Goal: Information Seeking & Learning: Check status

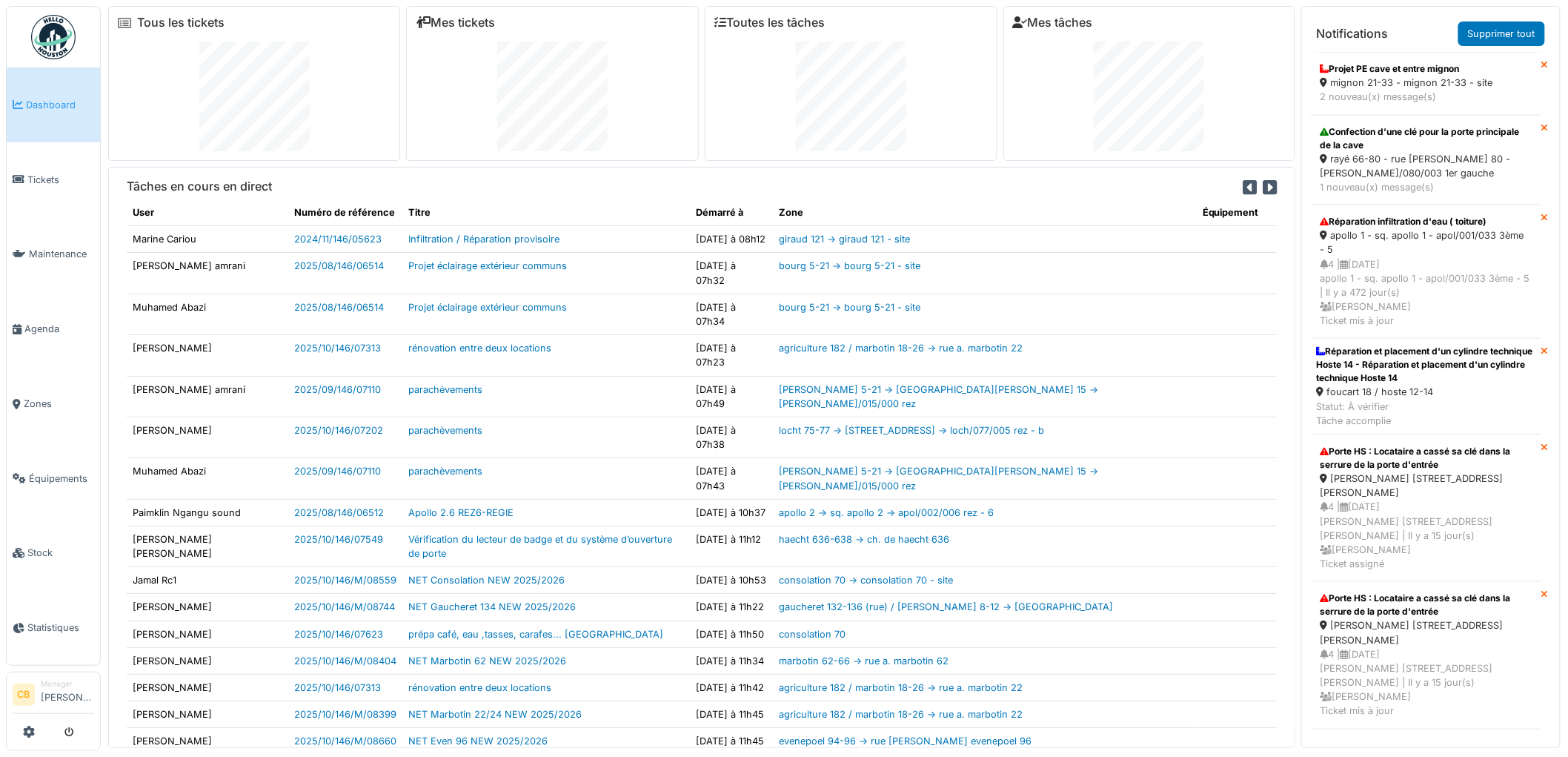
scroll to position [11, 0]
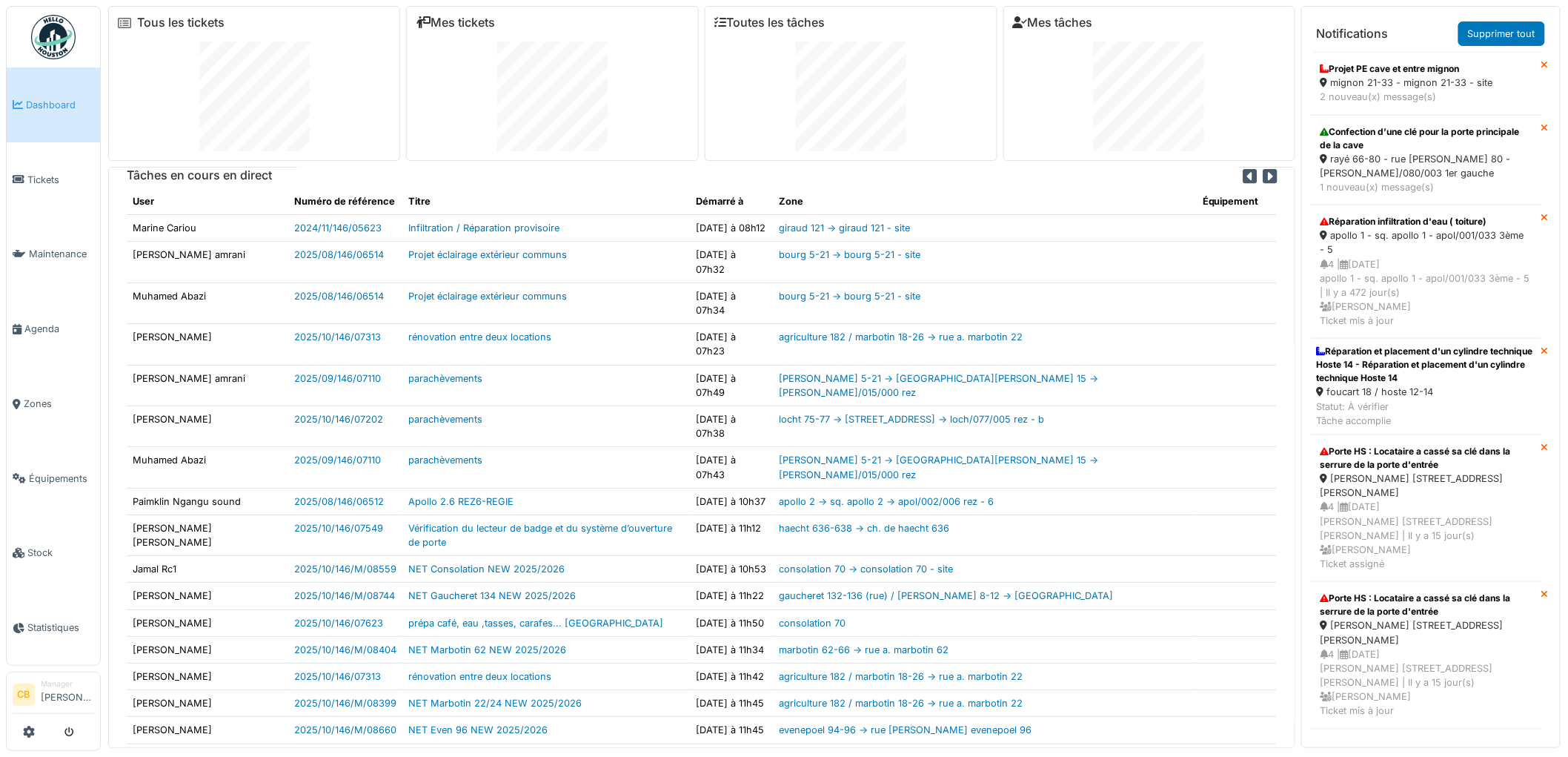
click at [689, 188] on th "Titre" at bounding box center [546, 201] width 287 height 26
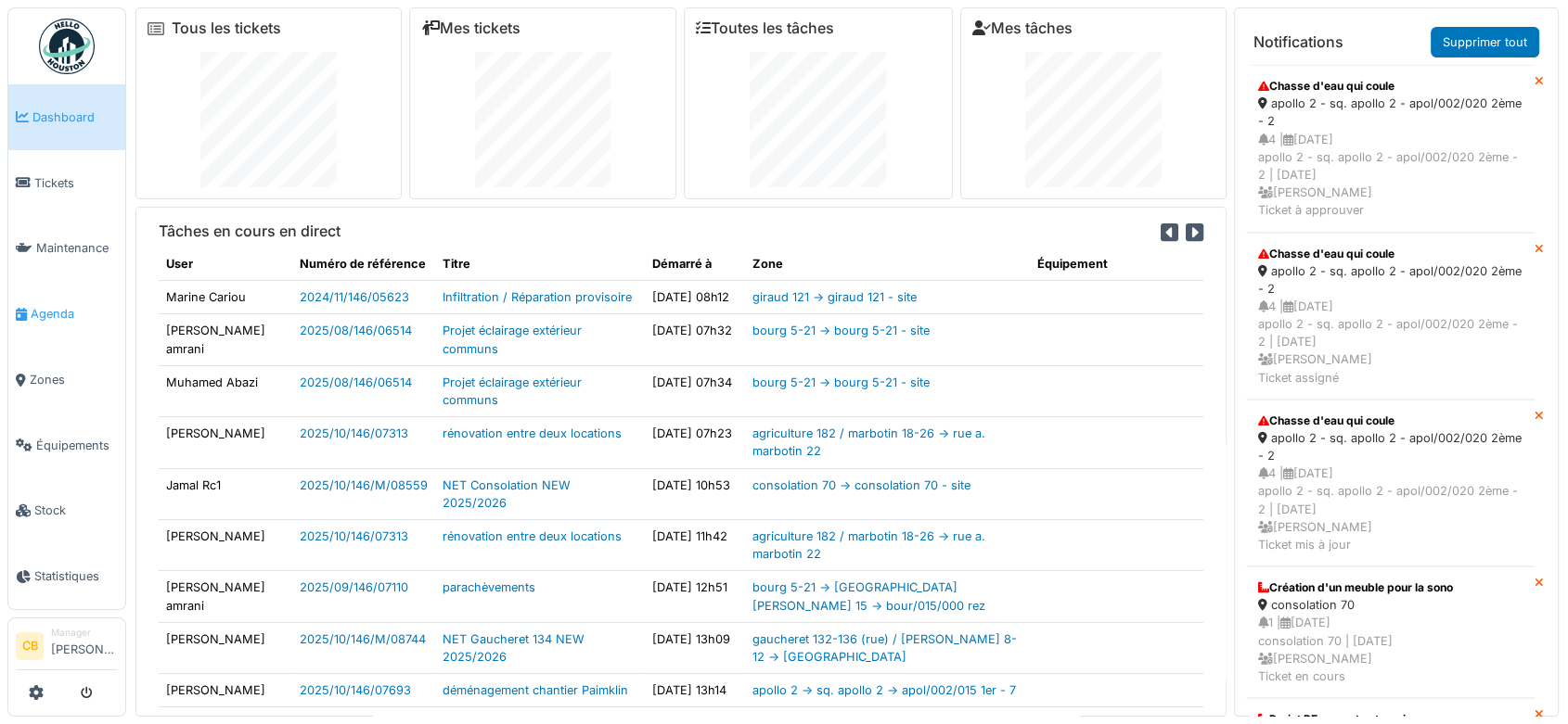
click at [69, 307] on span "Agenda" at bounding box center [74, 313] width 87 height 18
click at [65, 305] on span "Agenda" at bounding box center [74, 313] width 87 height 18
click at [45, 305] on span "Agenda" at bounding box center [74, 313] width 87 height 18
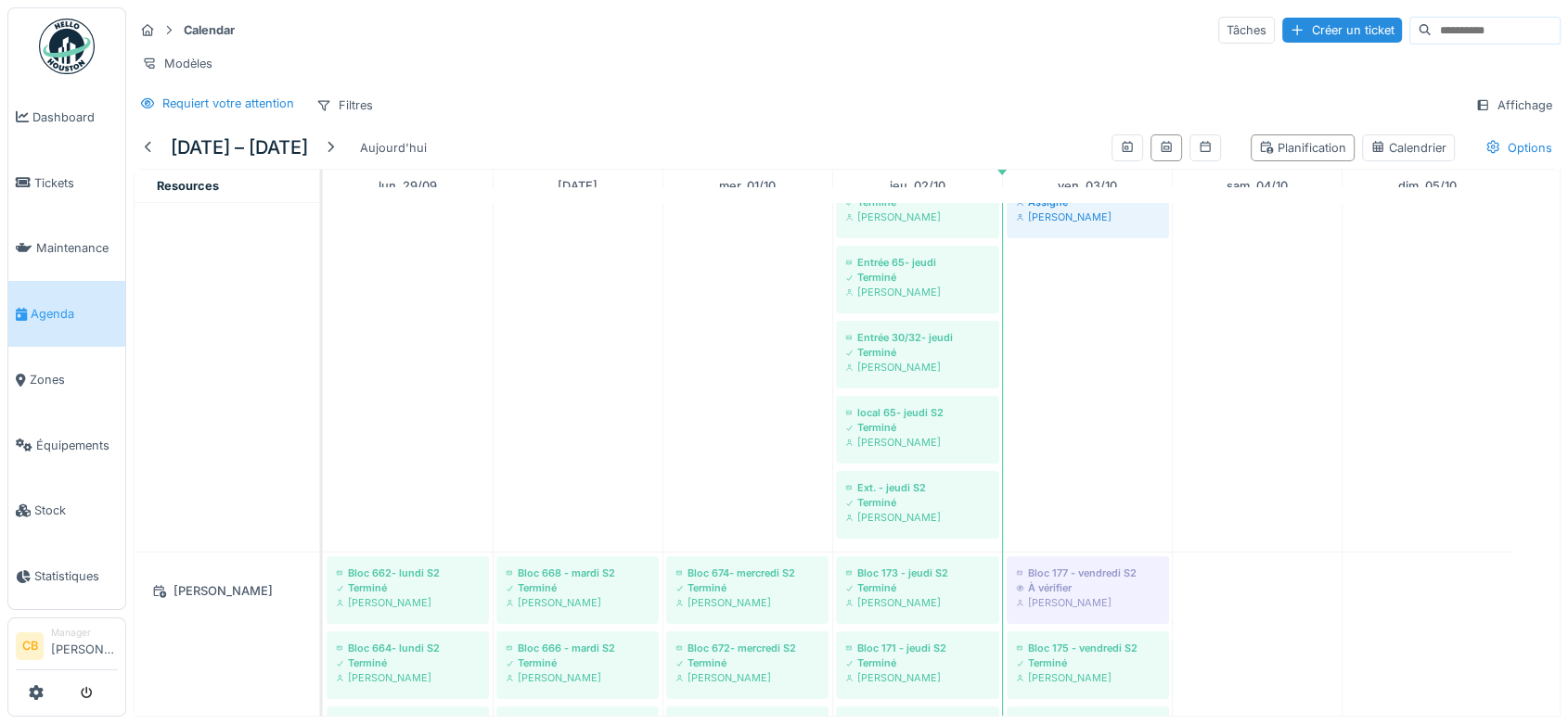
scroll to position [1442, 0]
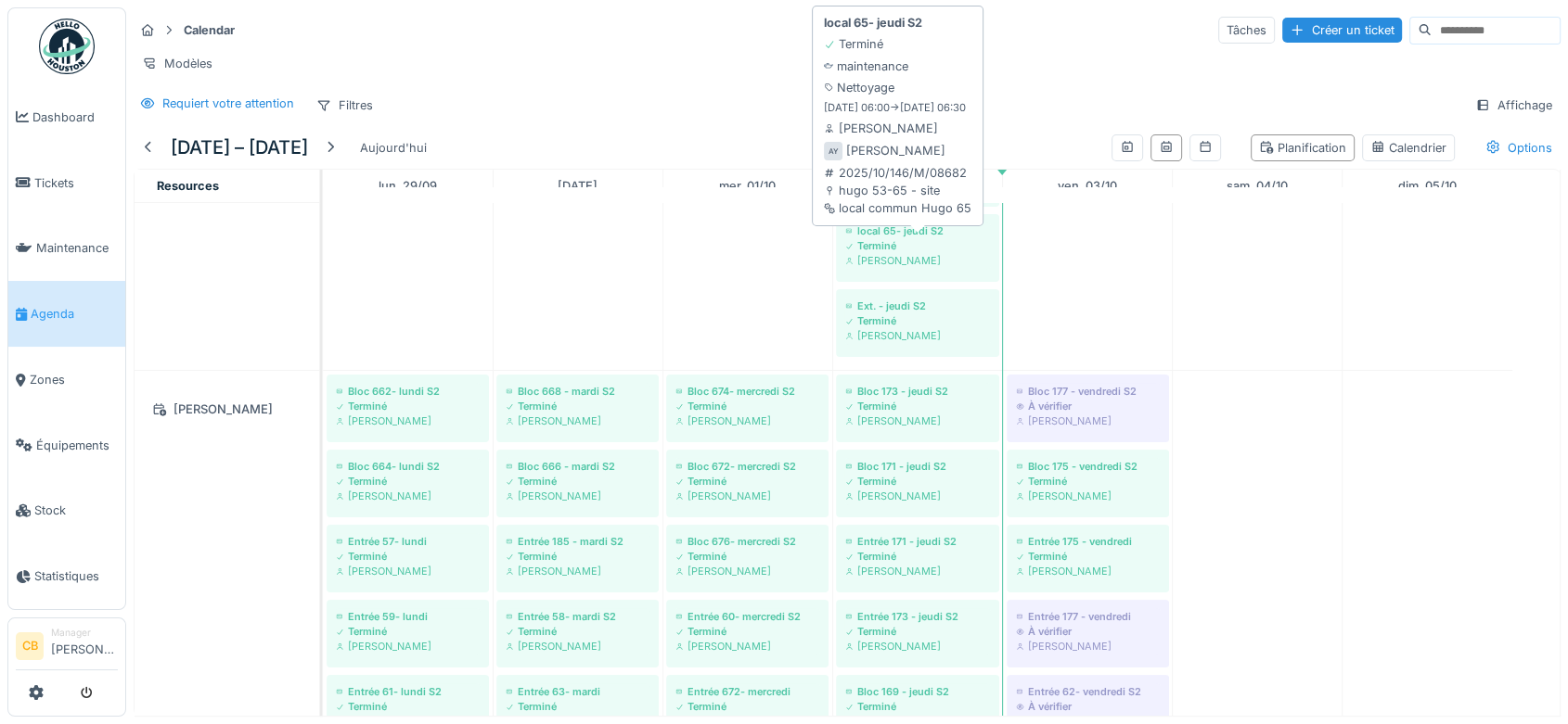
click at [878, 251] on div "Terminé" at bounding box center [918, 246] width 145 height 15
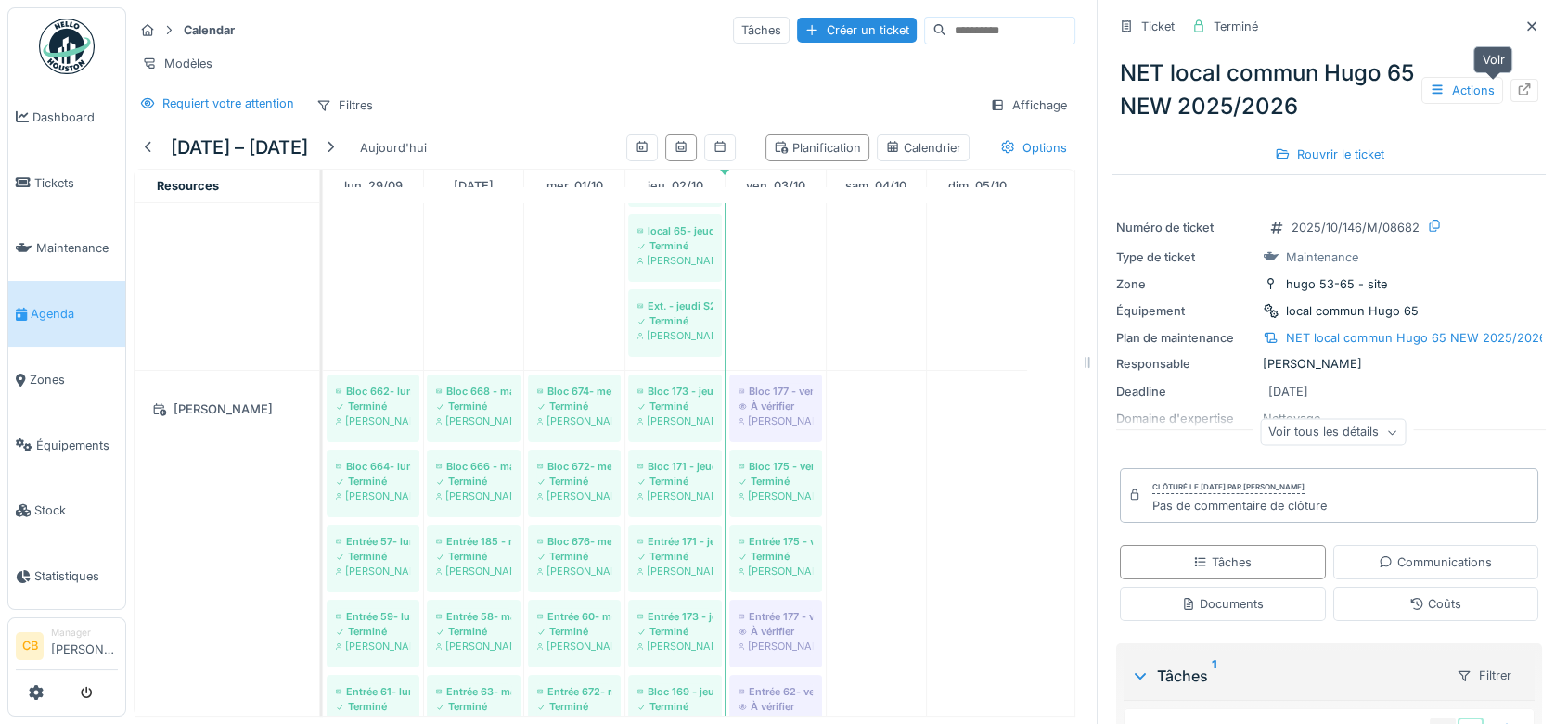
click at [1517, 90] on icon at bounding box center [1524, 89] width 15 height 12
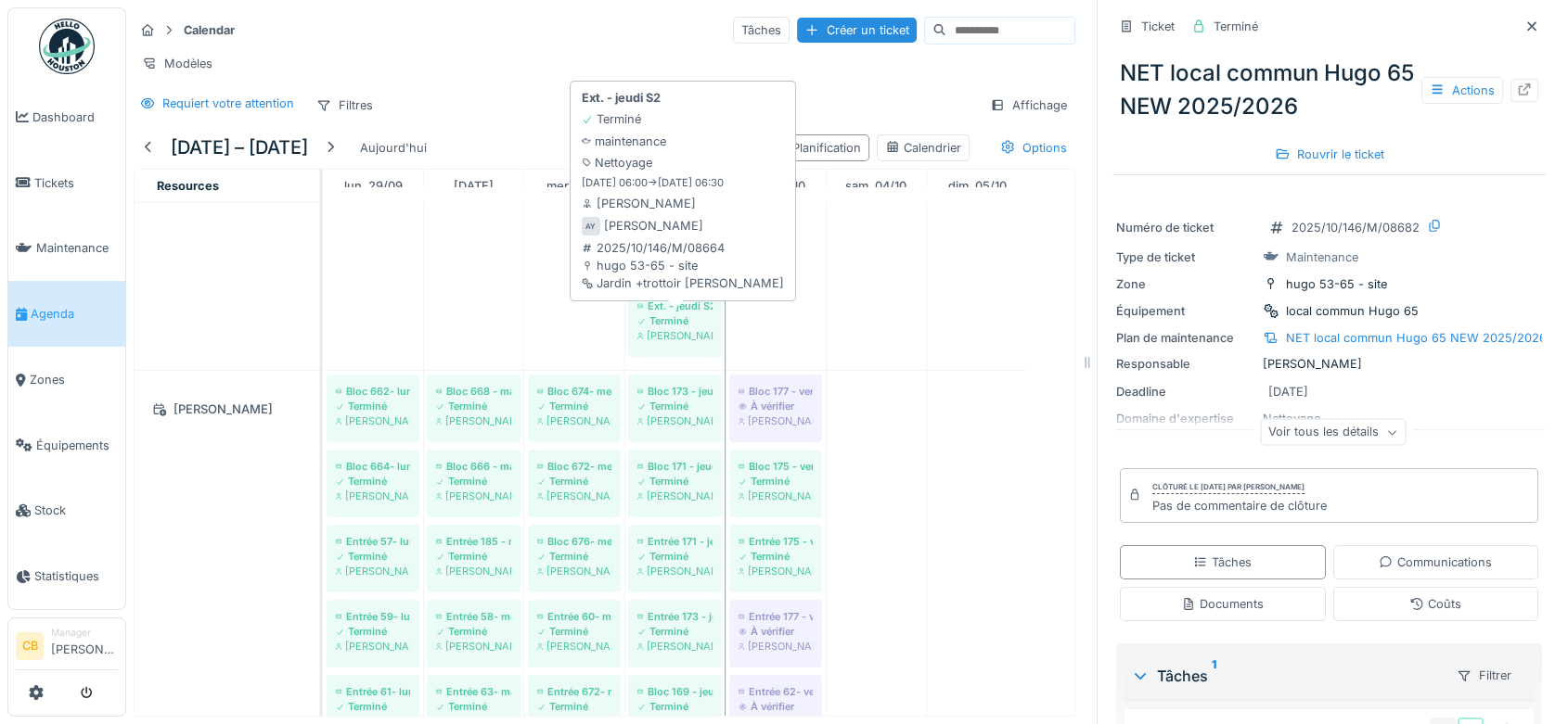
click at [672, 328] on div "Terminé" at bounding box center [674, 321] width 75 height 15
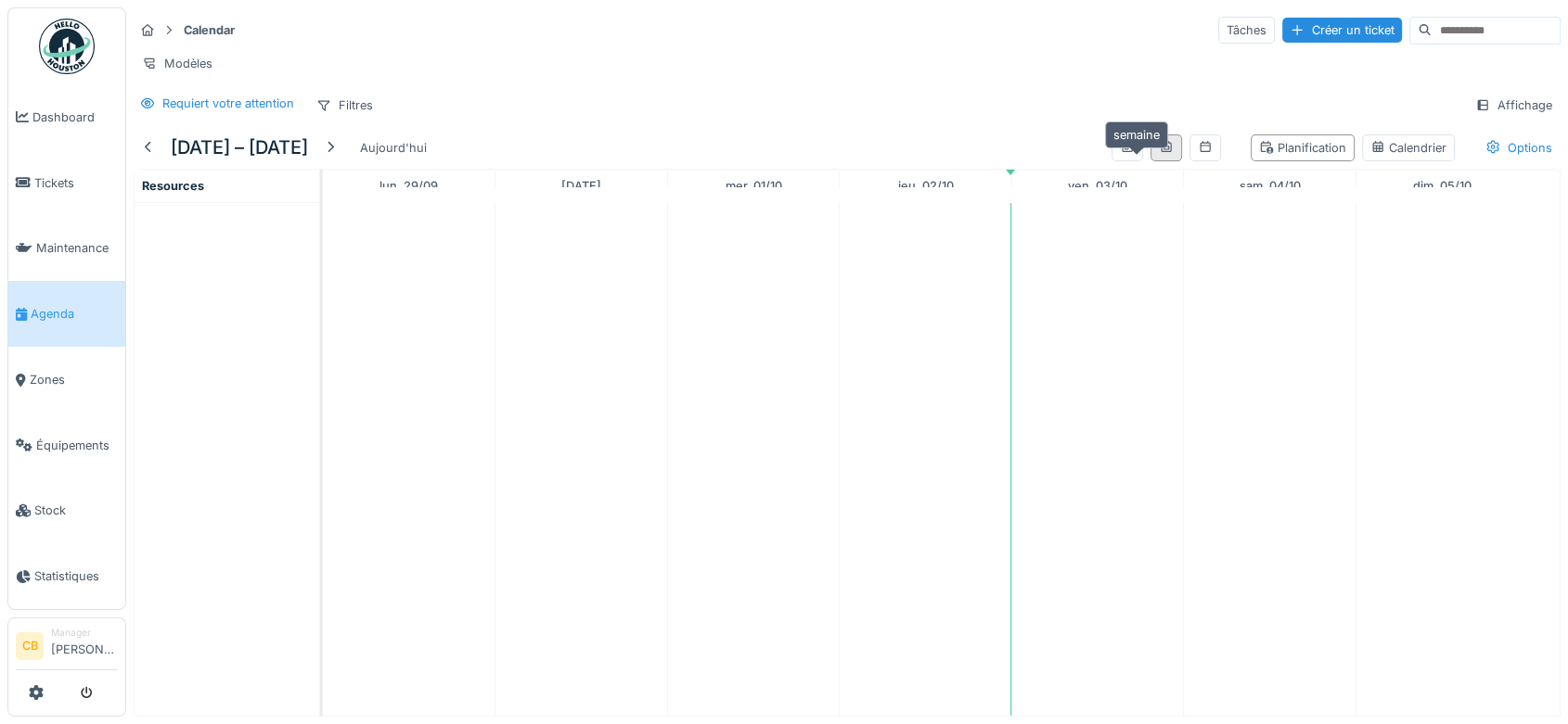
click at [1159, 153] on icon at bounding box center [1167, 147] width 15 height 12
click at [37, 307] on span "Agenda" at bounding box center [74, 313] width 87 height 18
click at [1378, 157] on div "Calendrier" at bounding box center [1408, 148] width 76 height 18
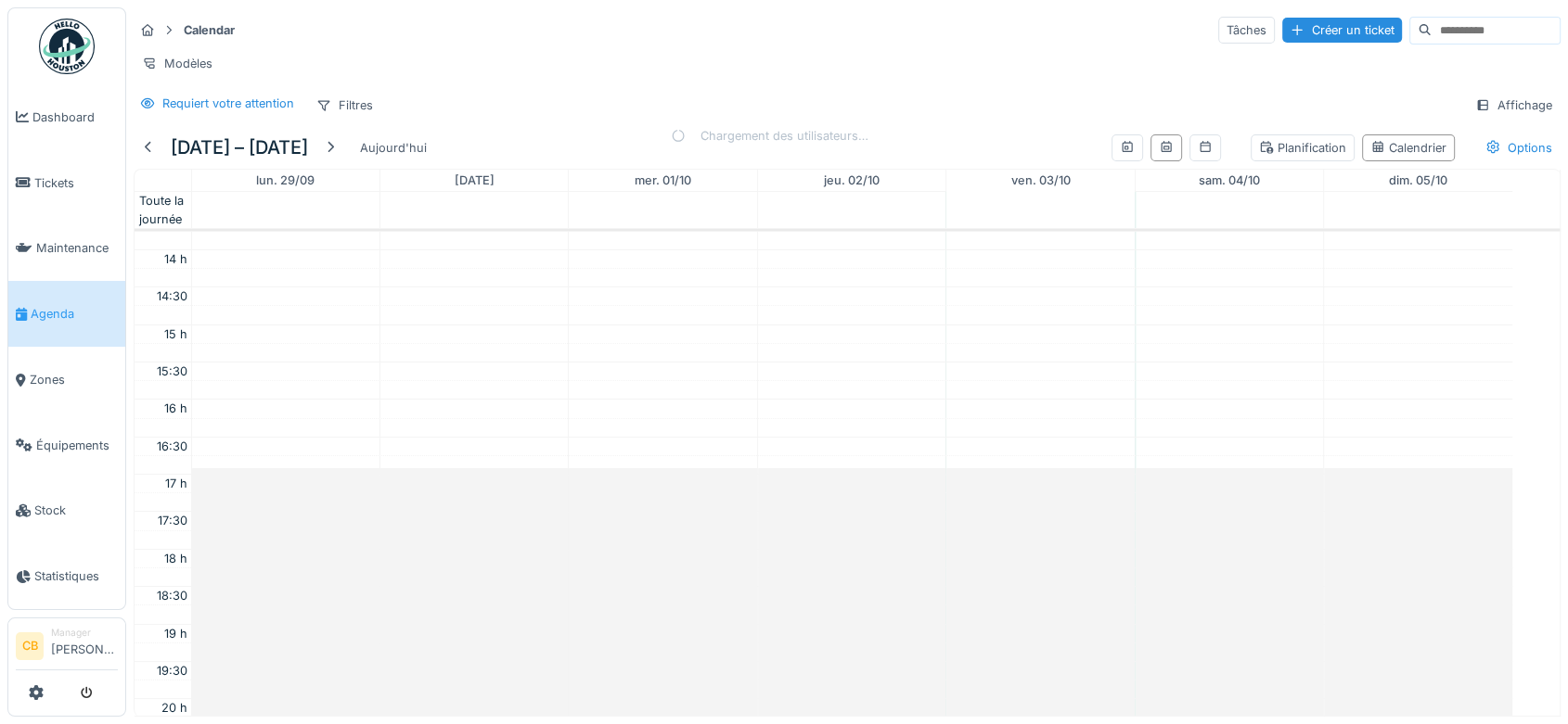
scroll to position [447, 0]
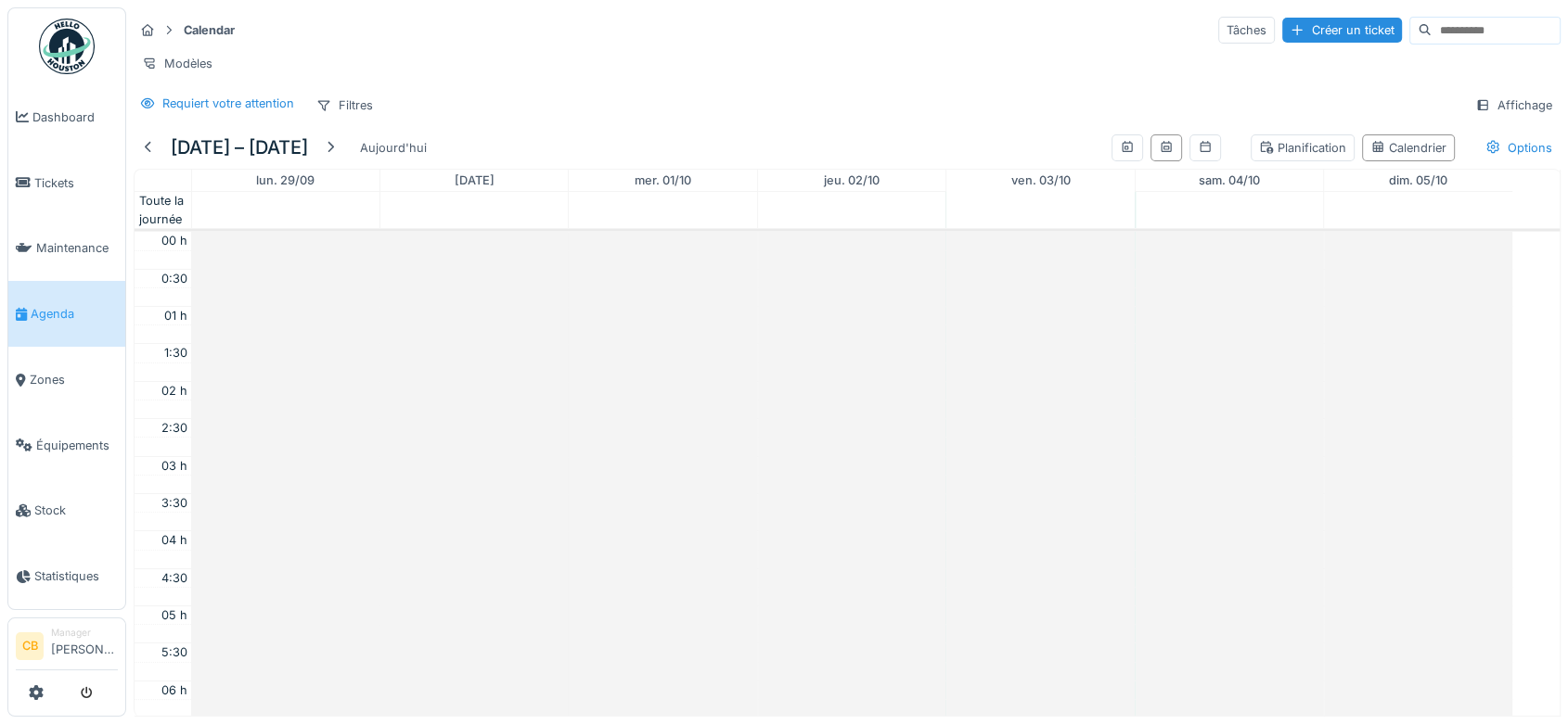
scroll to position [447, 0]
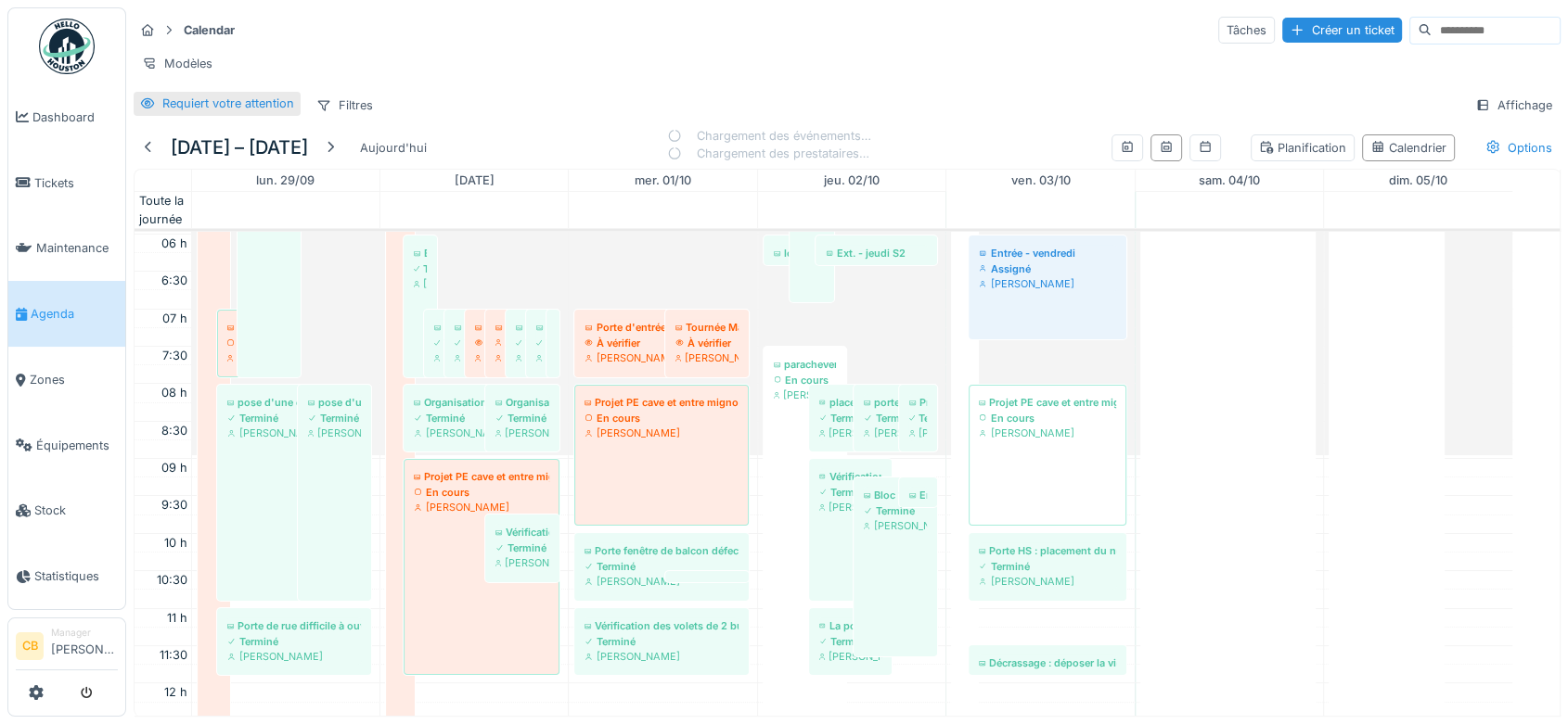
click at [253, 113] on div "Requiert votre attention" at bounding box center [227, 103] width 132 height 18
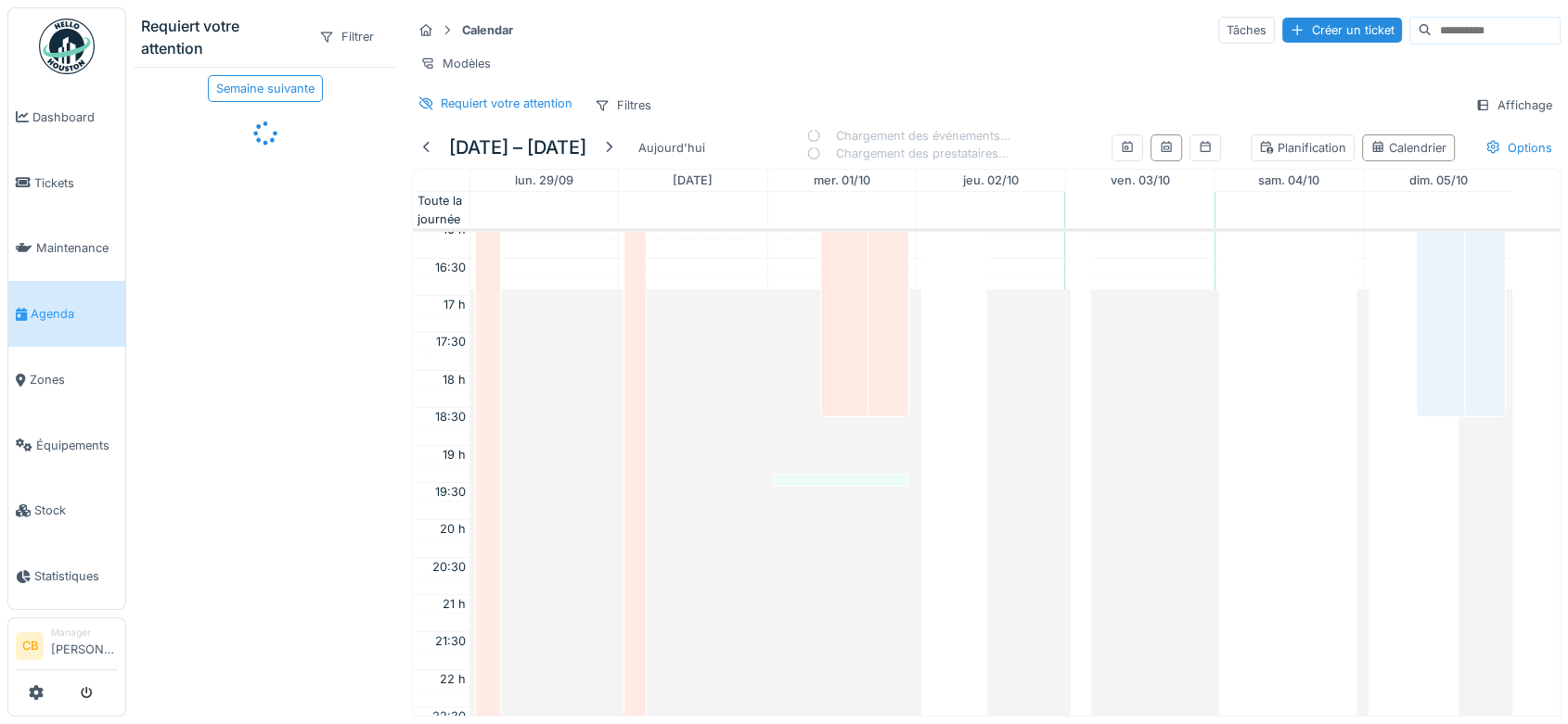
scroll to position [1025, 0]
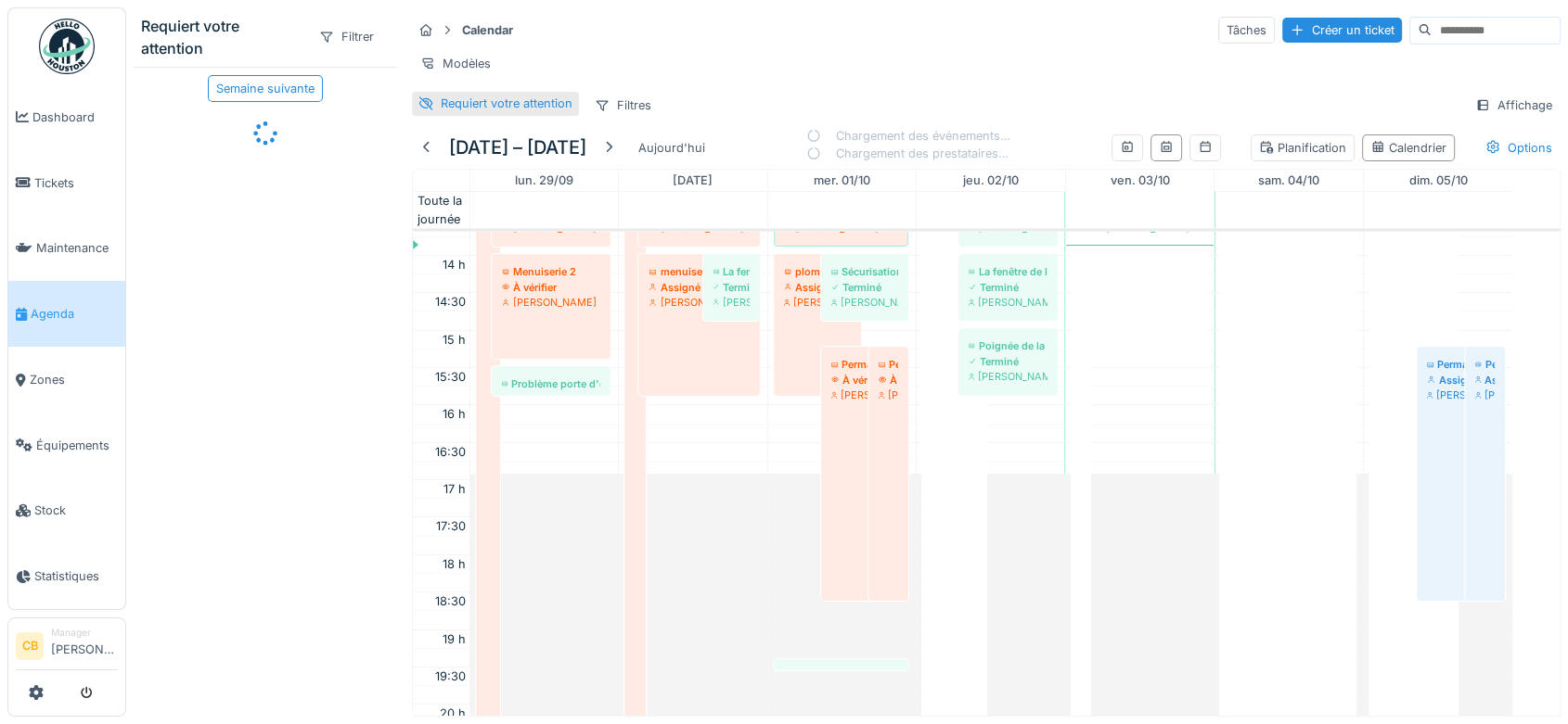
click at [462, 113] on div "Requiert votre attention" at bounding box center [506, 103] width 132 height 18
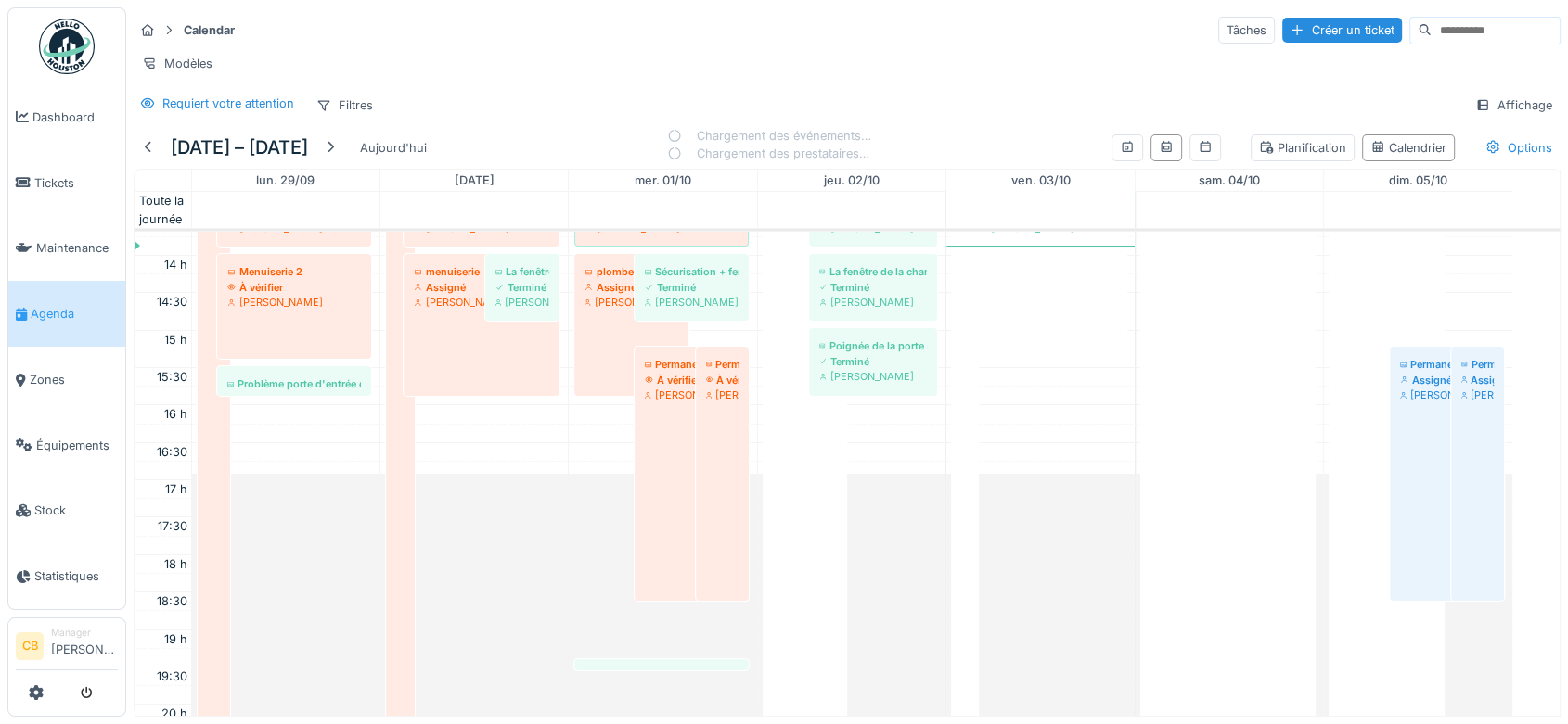
scroll to position [447, 0]
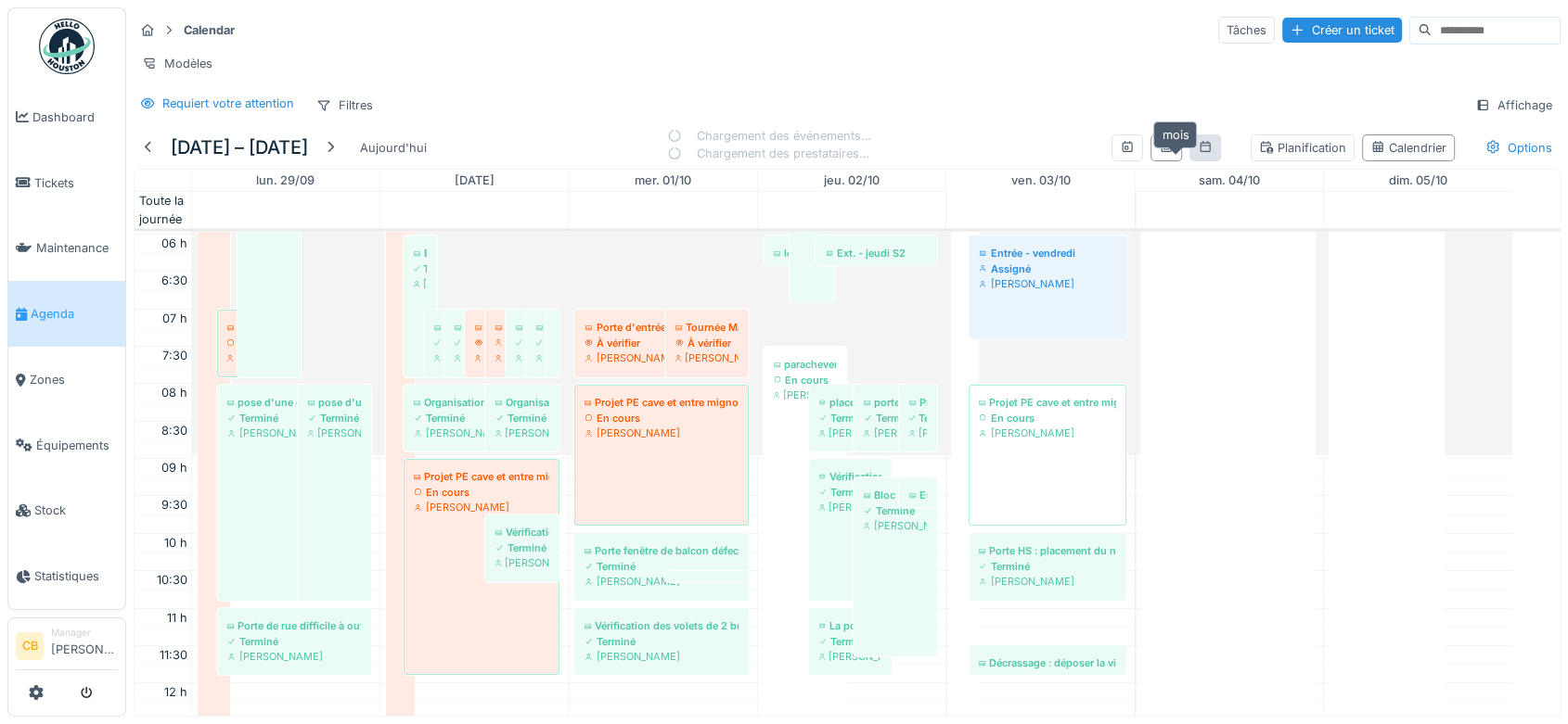
click at [1198, 153] on icon at bounding box center [1205, 147] width 15 height 12
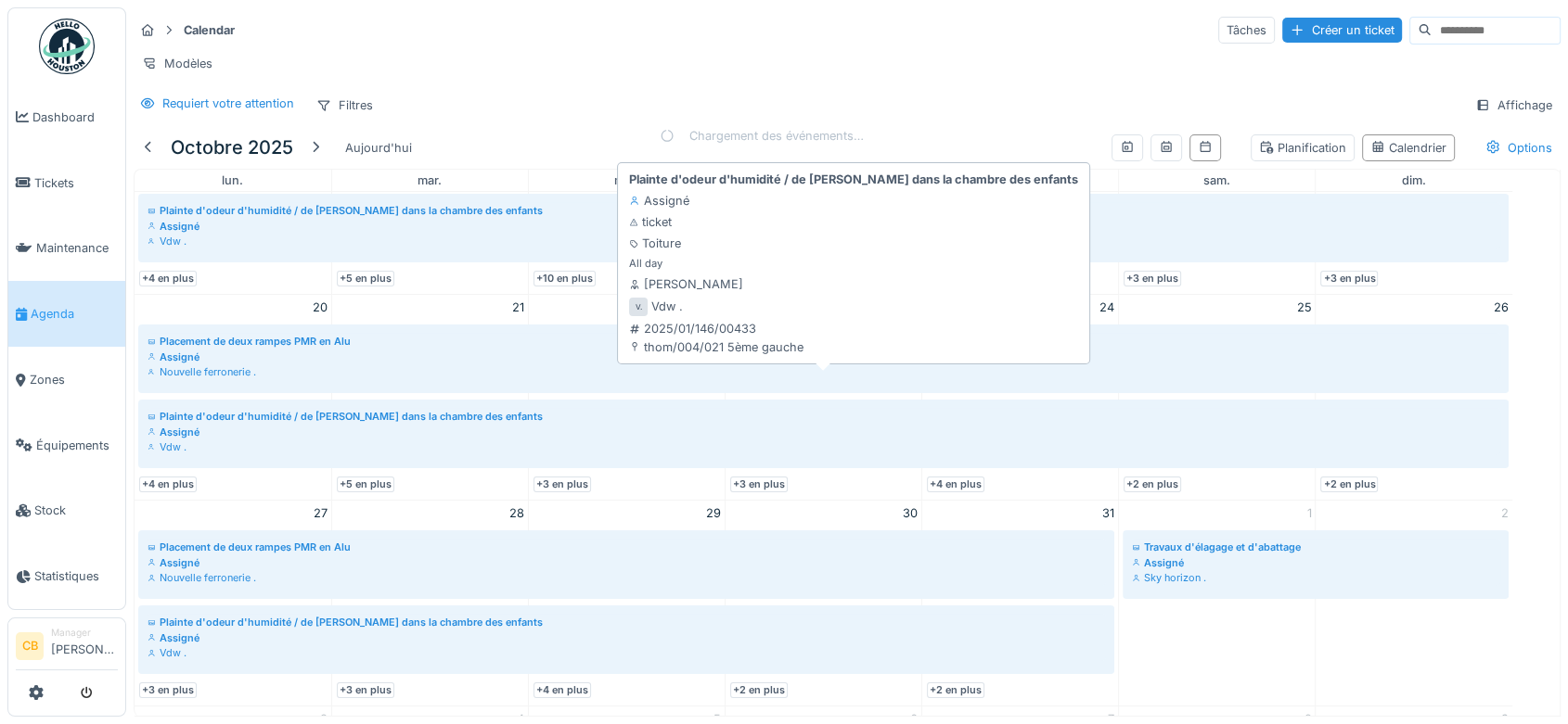
scroll to position [708, 0]
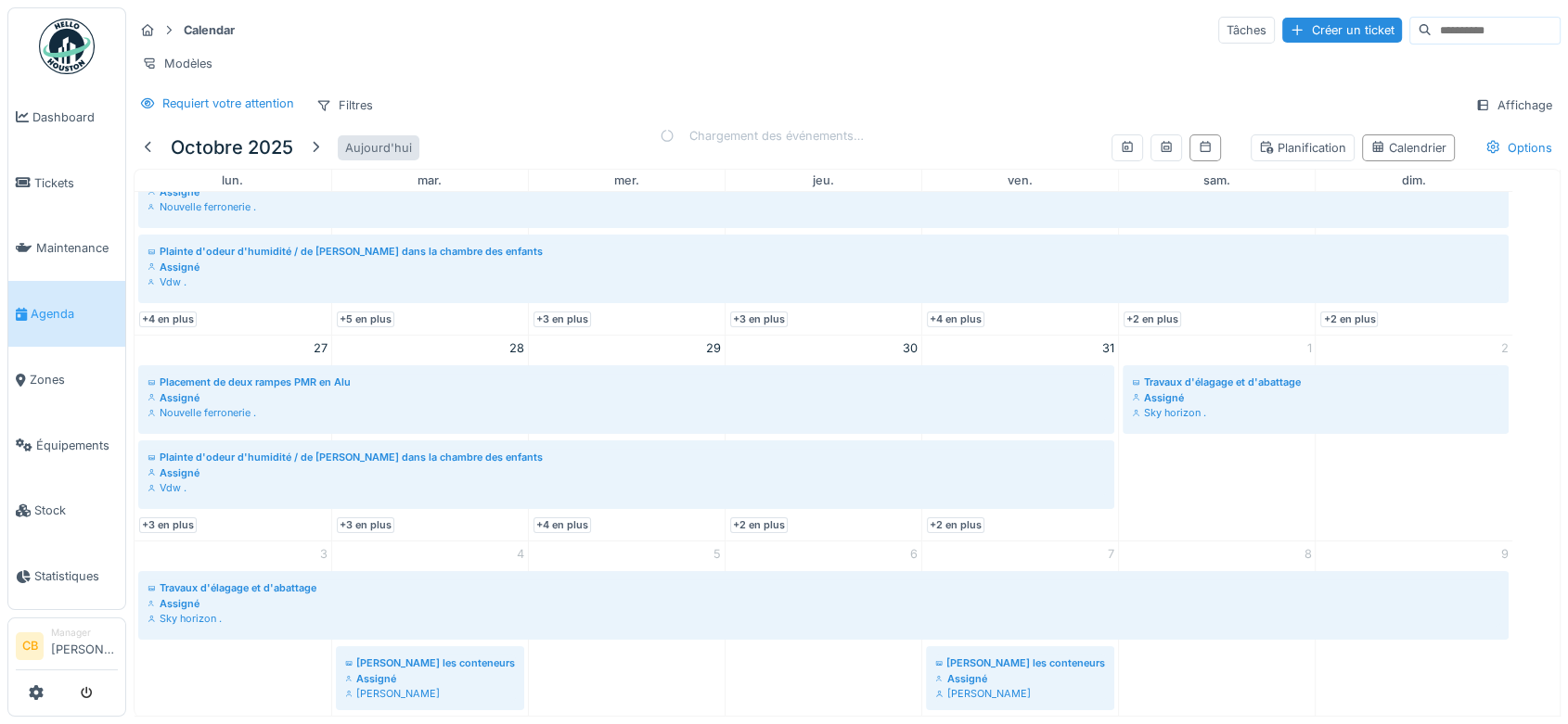
click at [350, 150] on div "Aujourd'hui" at bounding box center [379, 148] width 81 height 25
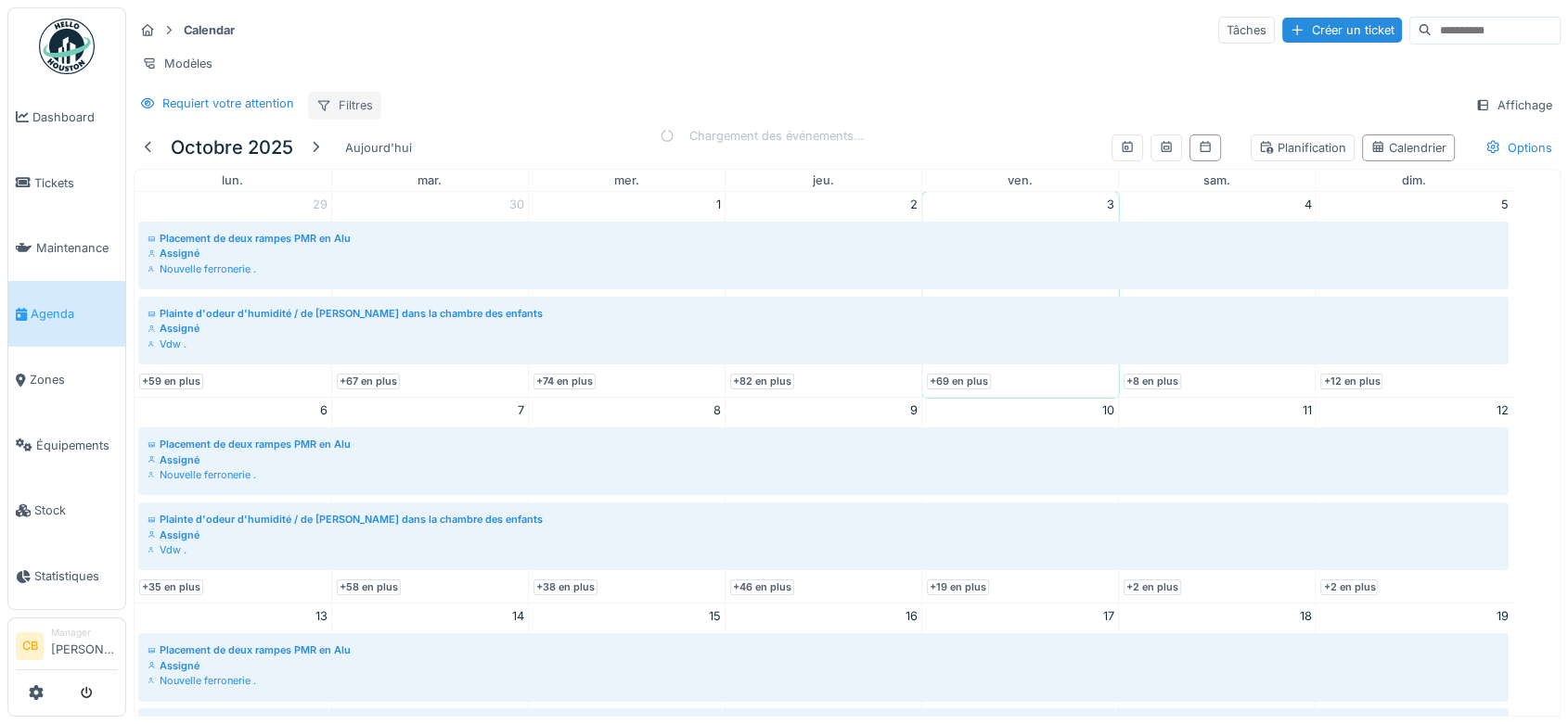
click at [343, 102] on div "Filtres" at bounding box center [344, 105] width 73 height 26
click at [579, 52] on div "Modèles" at bounding box center [846, 63] width 1427 height 26
click at [1161, 147] on icon at bounding box center [1166, 147] width 10 height 11
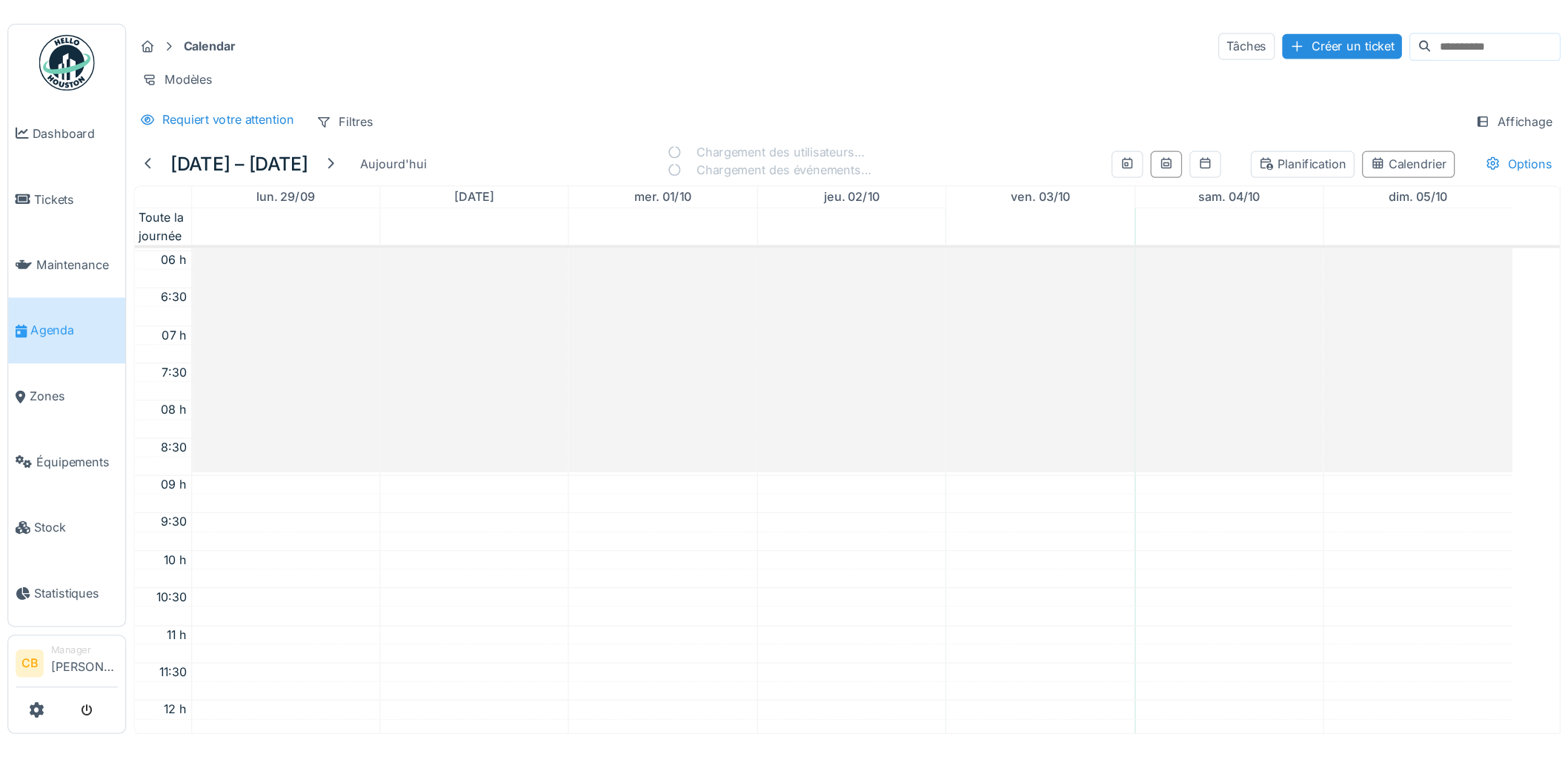
scroll to position [357, 0]
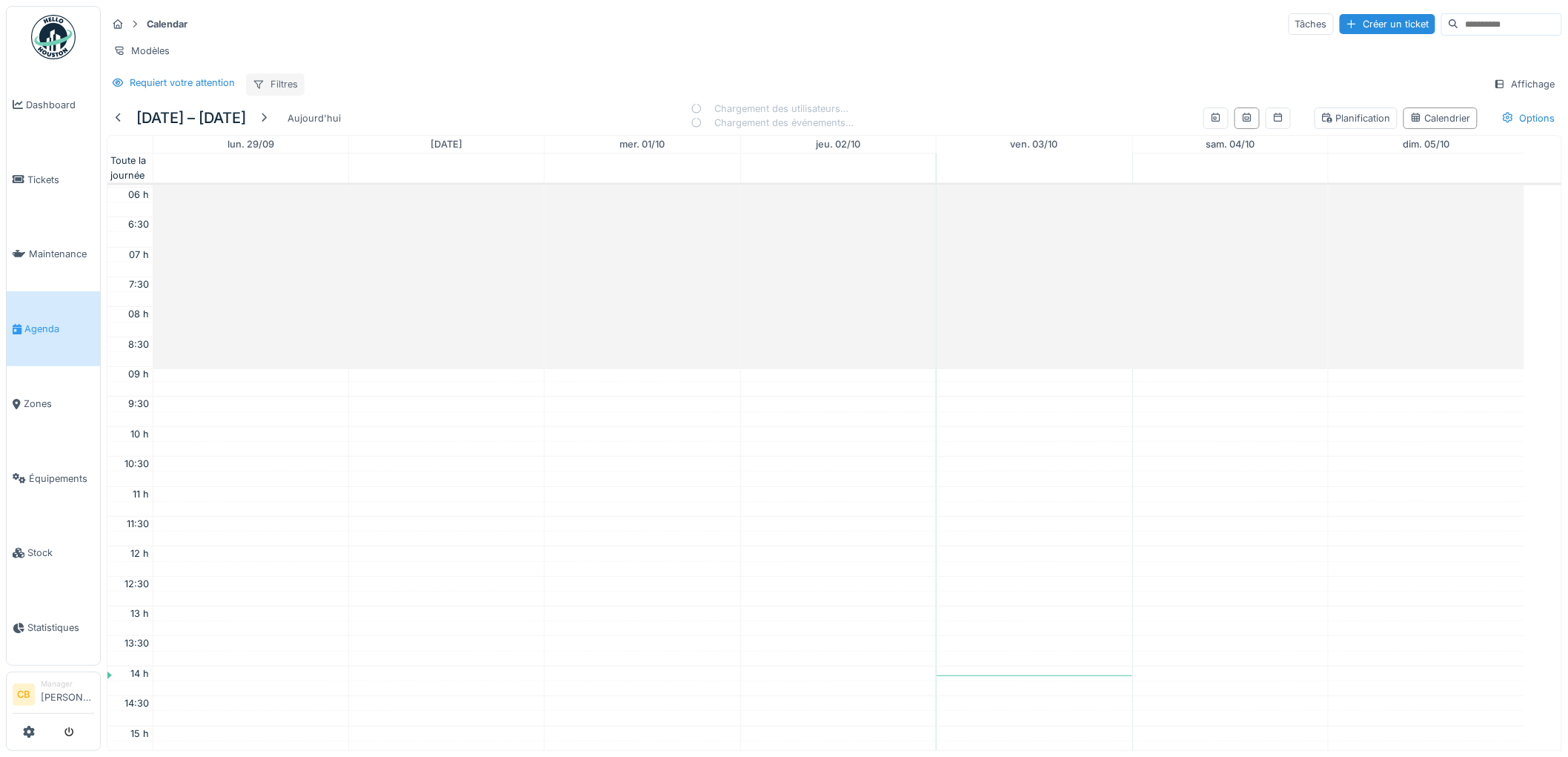
click at [290, 85] on div "Filtres" at bounding box center [274, 84] width 58 height 21
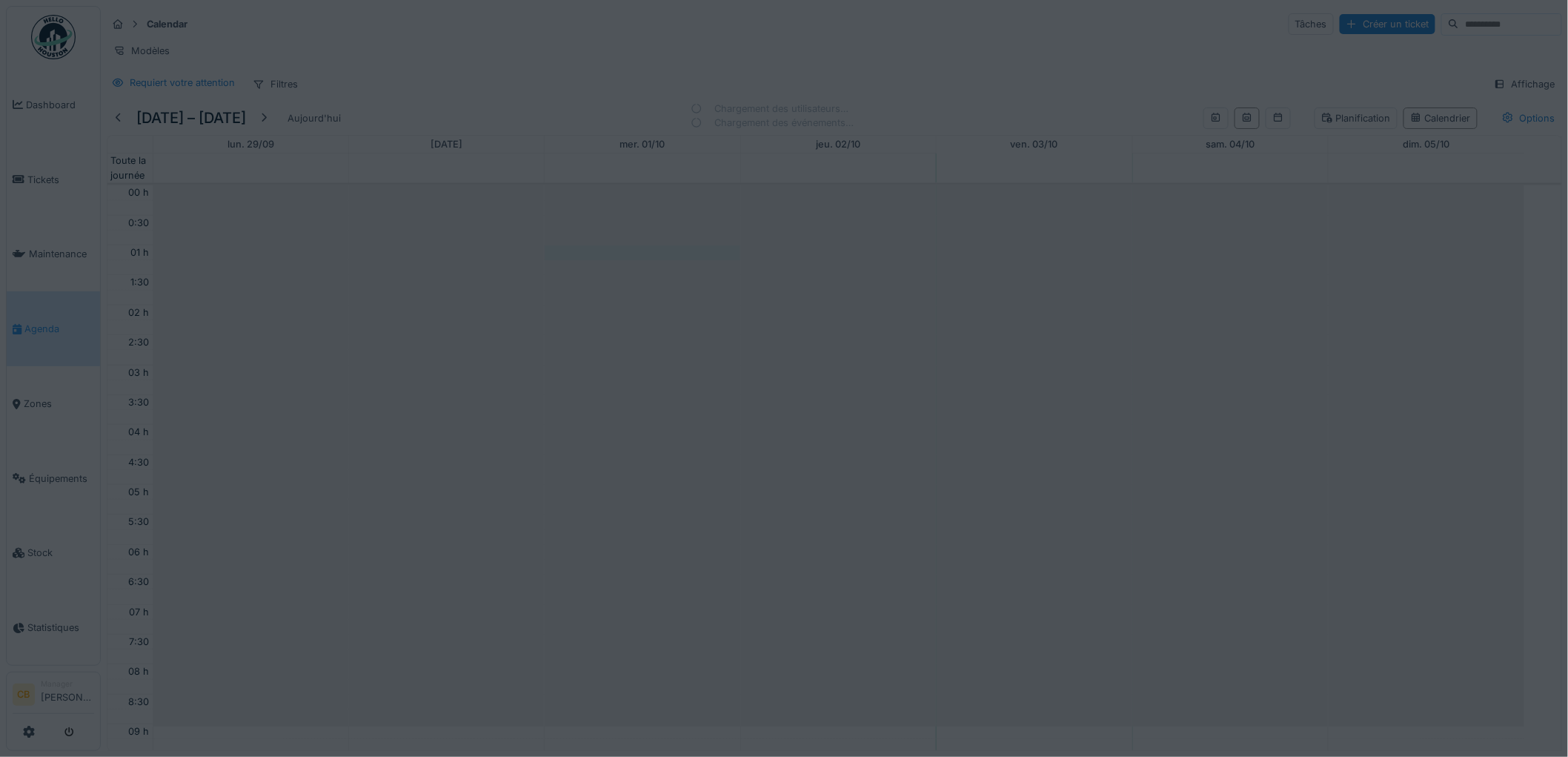
scroll to position [361, 0]
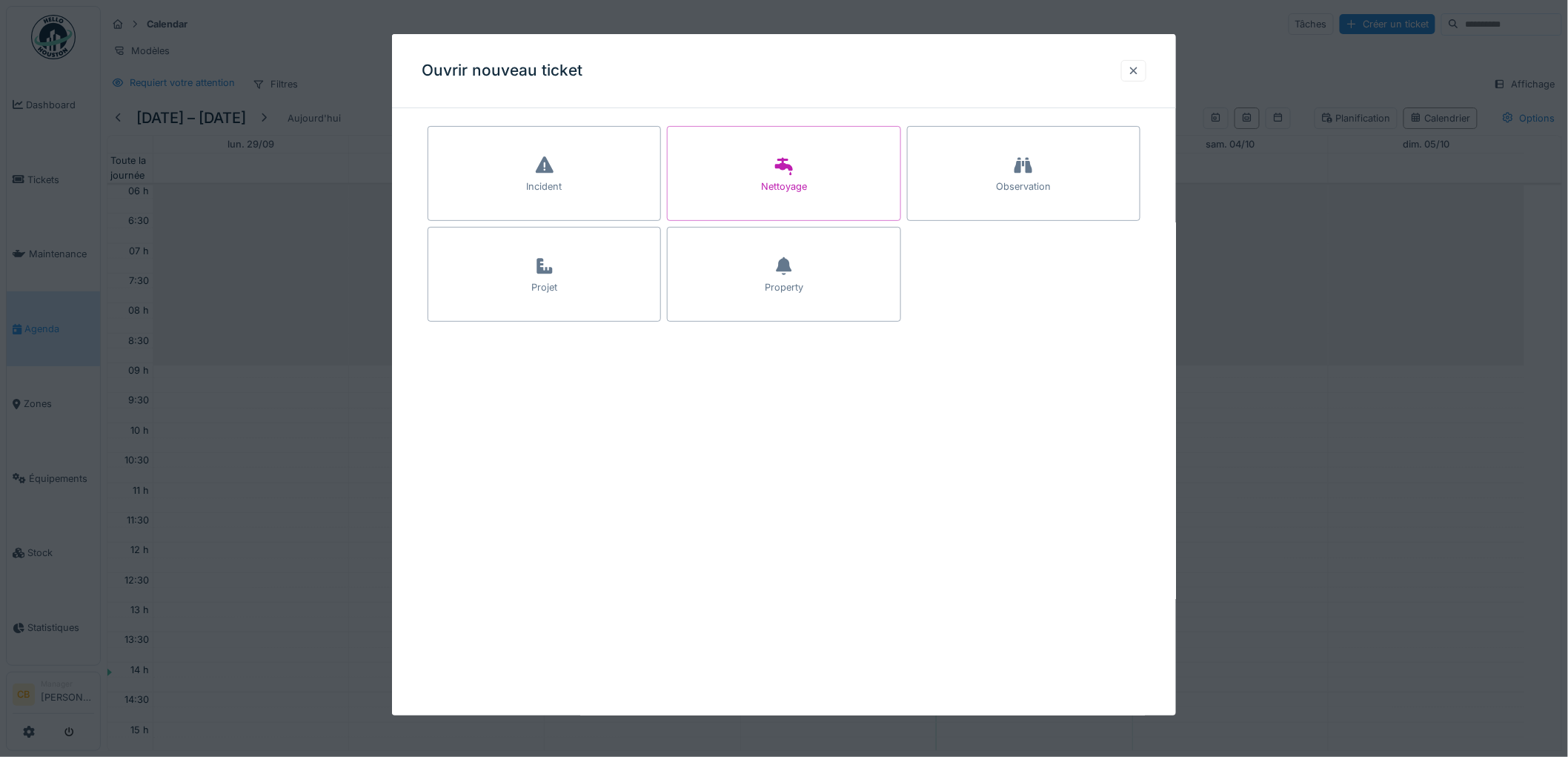
click at [1139, 68] on div at bounding box center [1134, 70] width 12 height 14
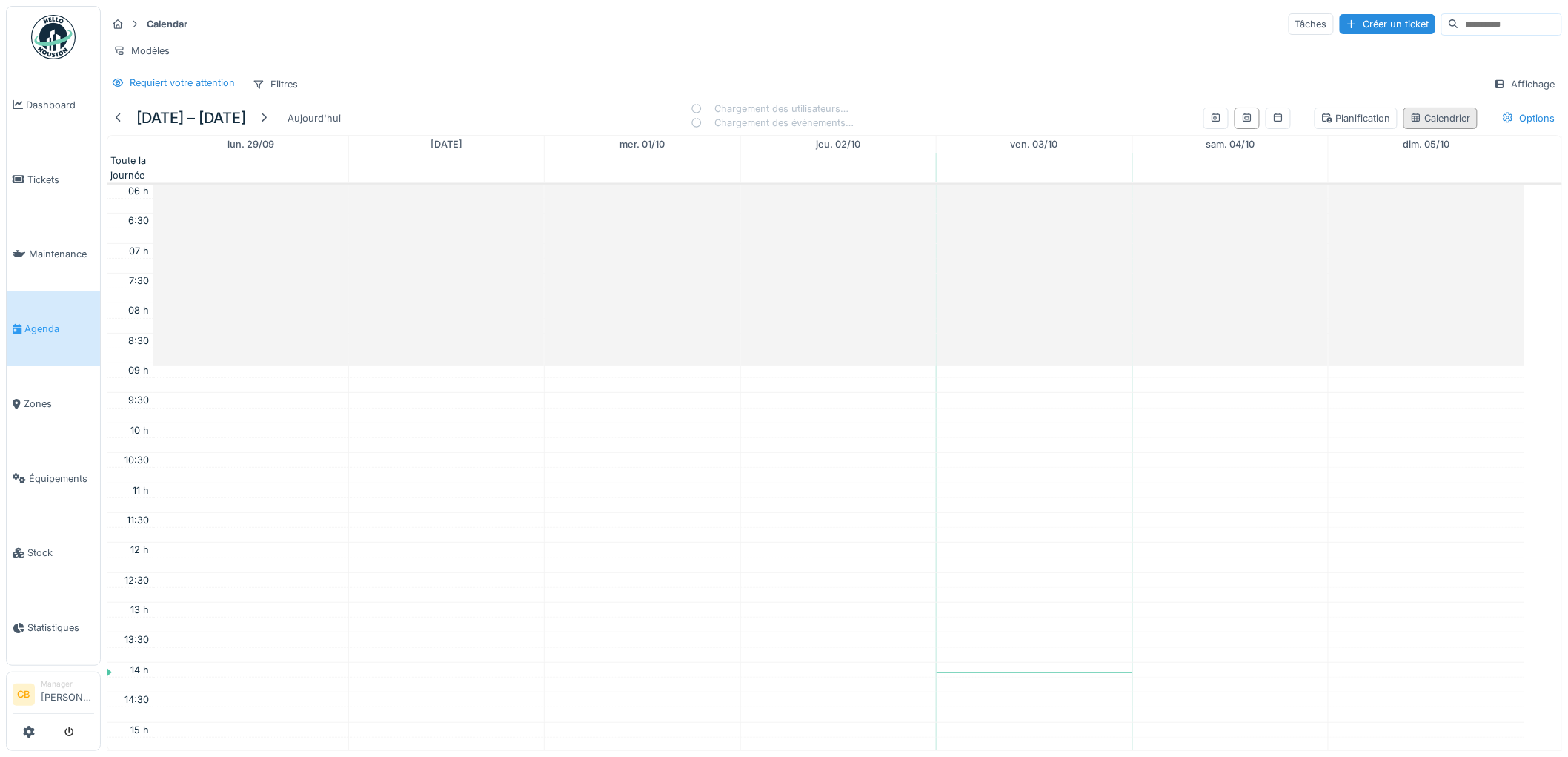
click at [1251, 113] on div "Calendrier" at bounding box center [1440, 118] width 60 height 14
click at [1251, 79] on icon at bounding box center [1500, 84] width 12 height 10
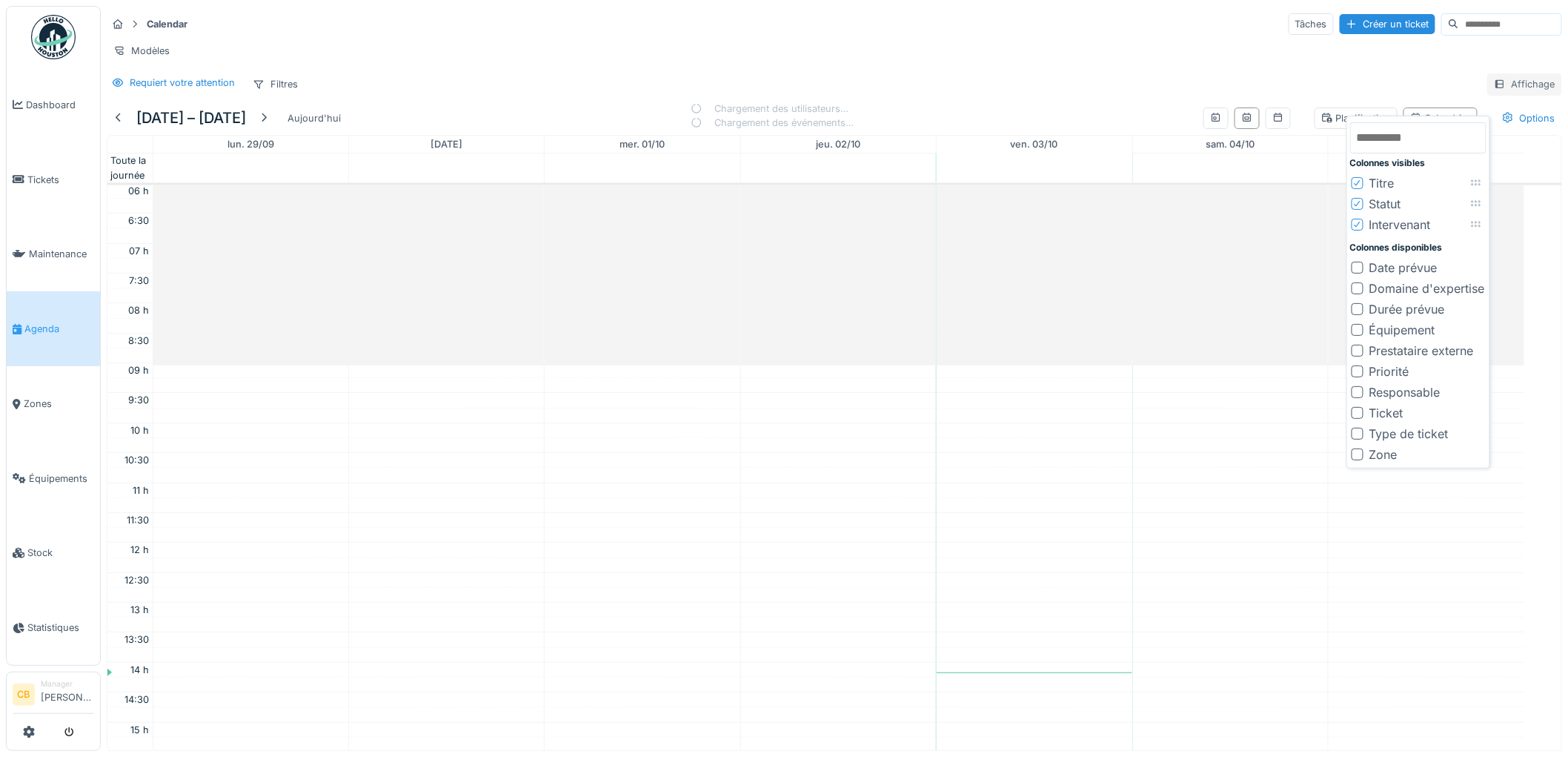
click at [1251, 79] on icon at bounding box center [1500, 84] width 12 height 10
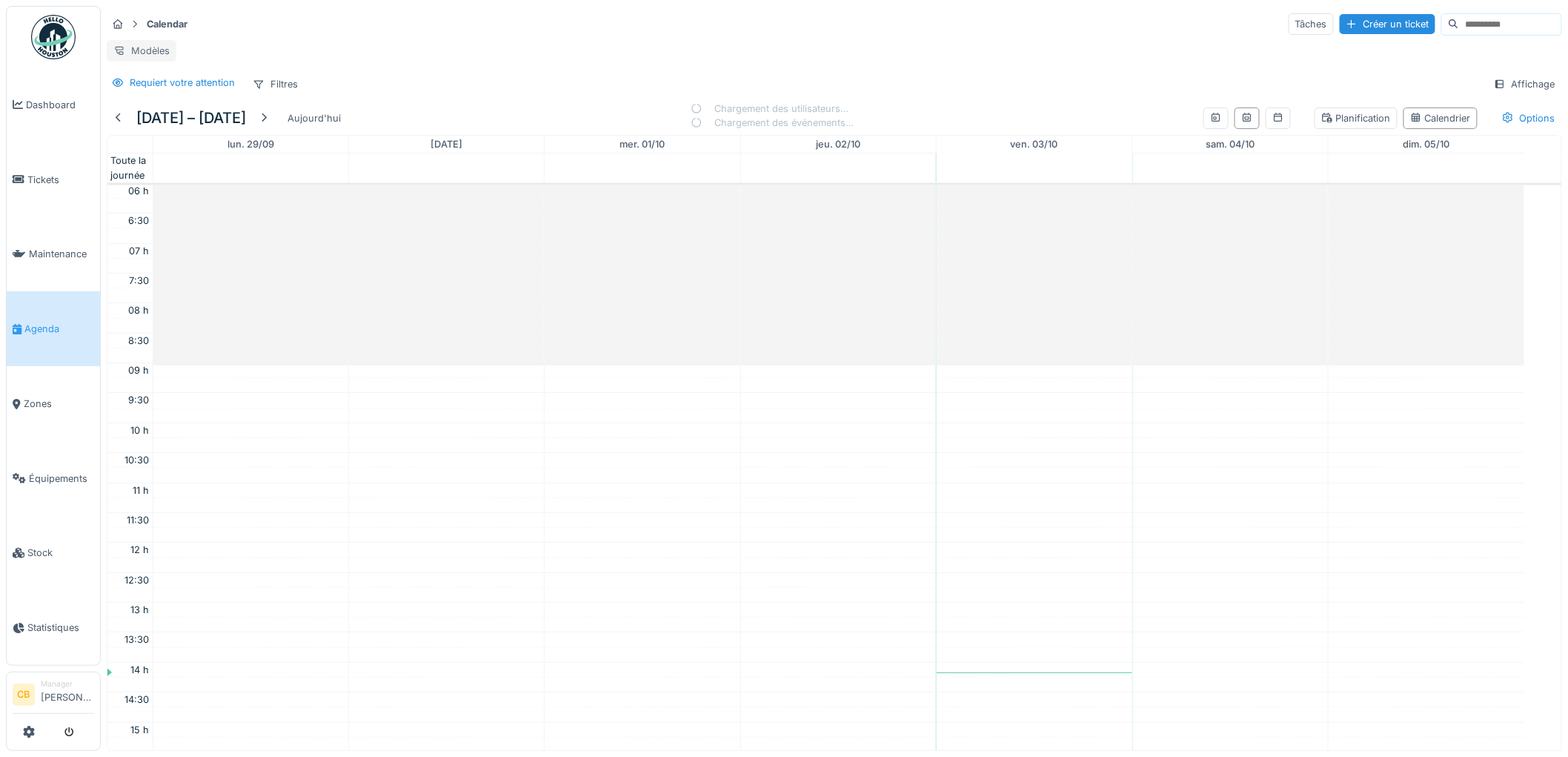
click at [164, 40] on div "Modèles" at bounding box center [141, 51] width 70 height 21
click at [271, 83] on div "Filtres" at bounding box center [274, 84] width 58 height 21
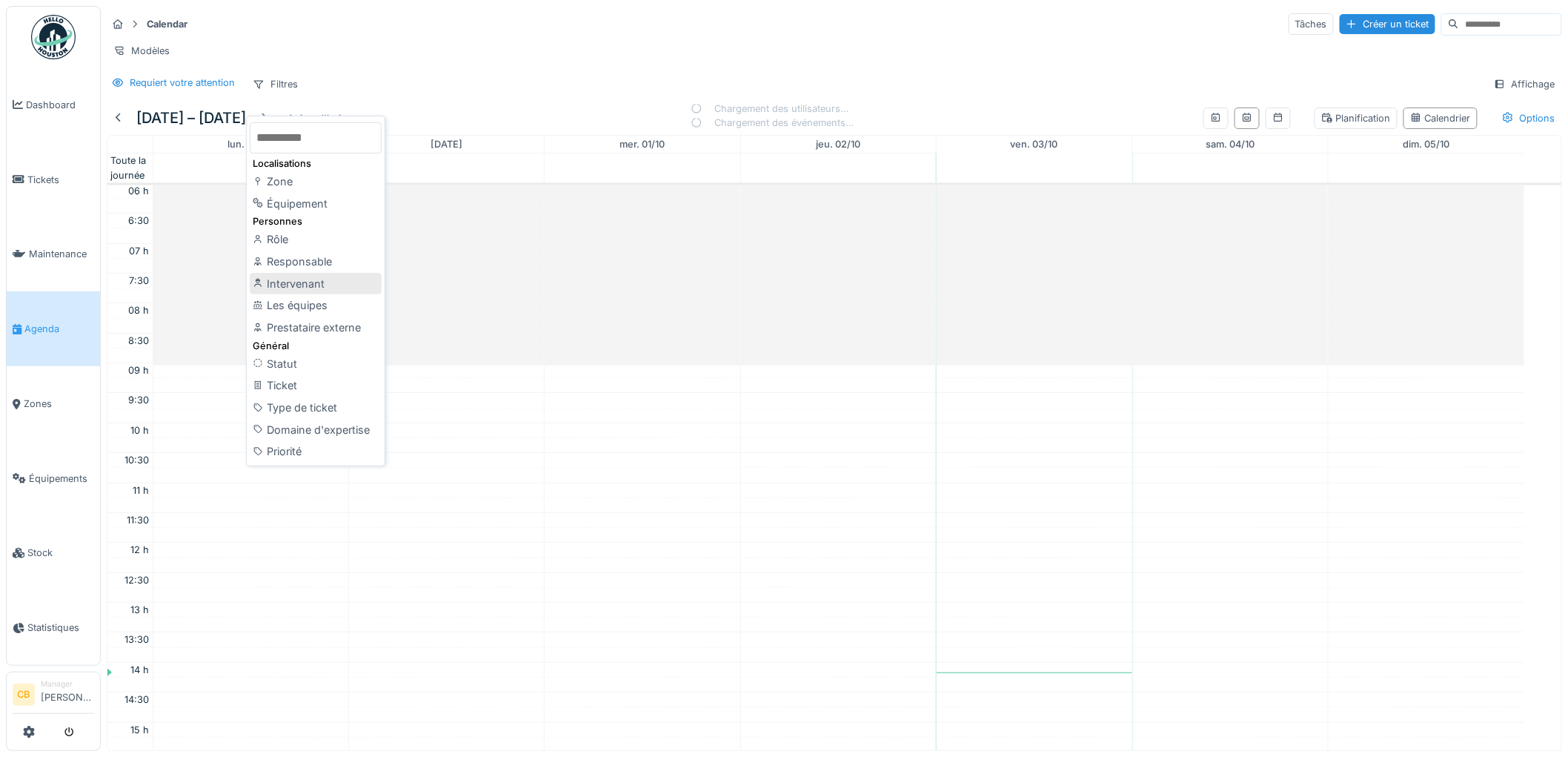
click at [274, 275] on div "Intervenant" at bounding box center [315, 284] width 132 height 22
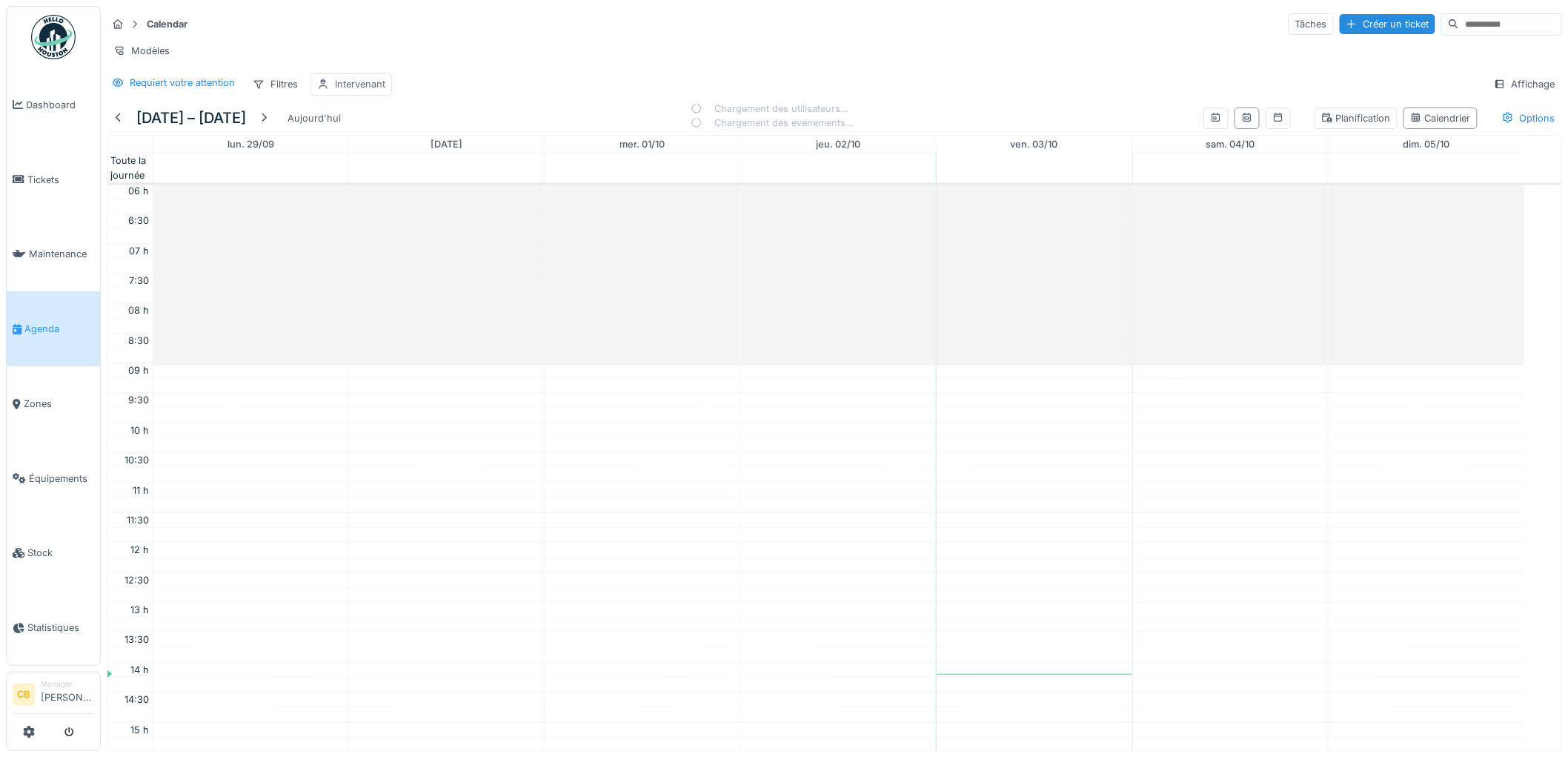
click at [349, 84] on div "Intervenant" at bounding box center [360, 84] width 51 height 14
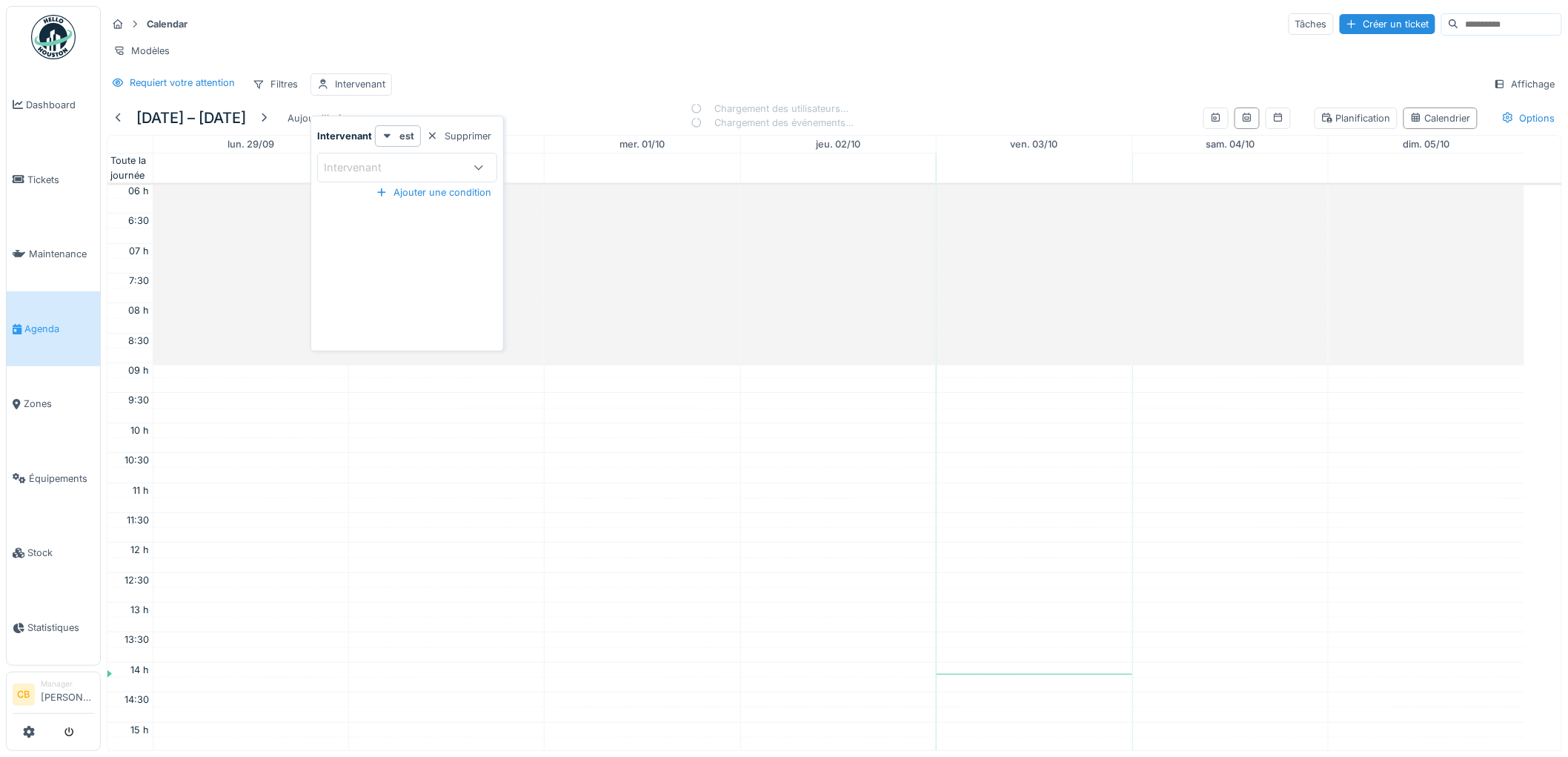
click at [346, 160] on div "Intervenant" at bounding box center [363, 168] width 79 height 17
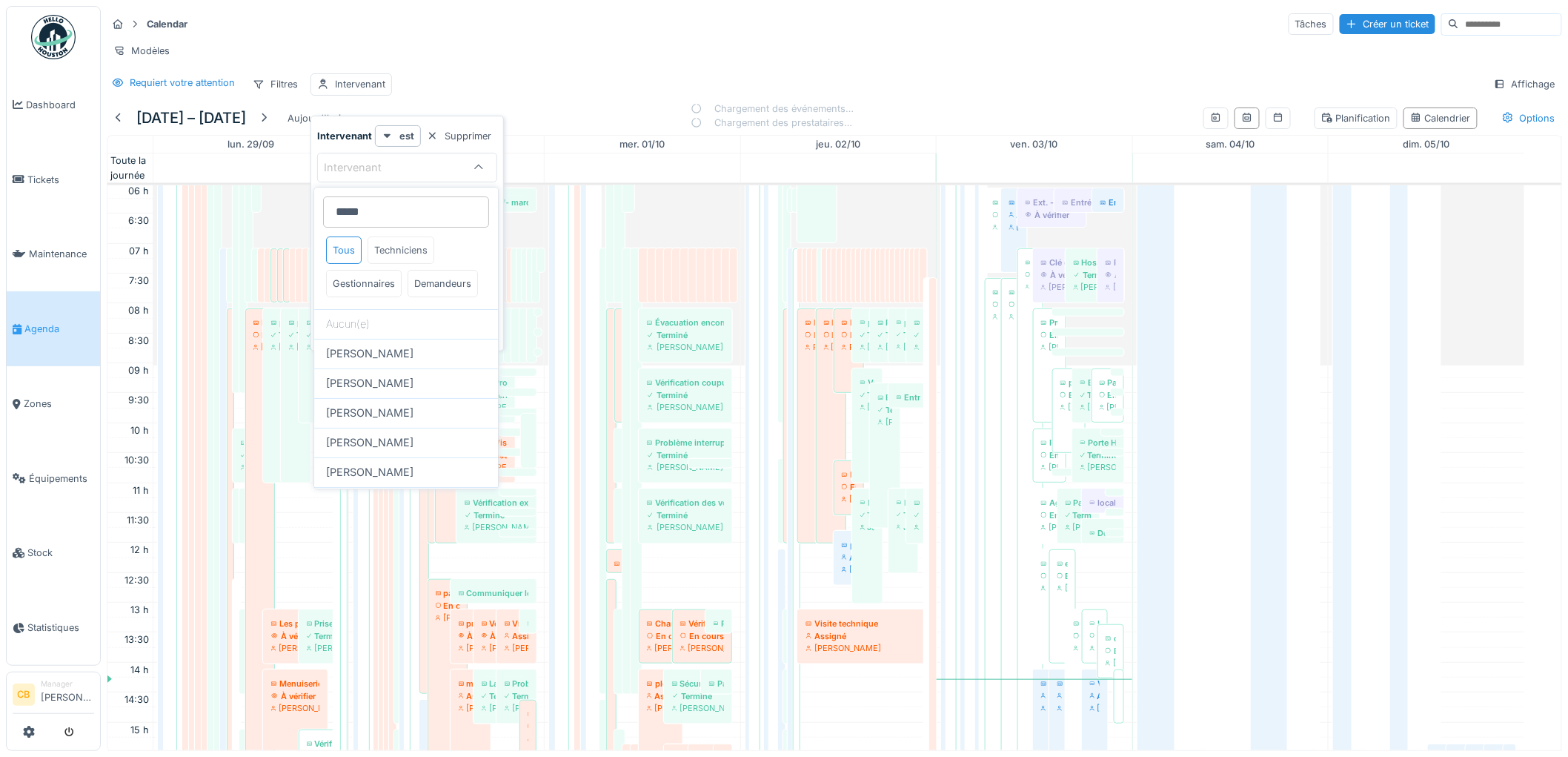
type input "*****"
click at [428, 242] on div "Techniciens" at bounding box center [401, 250] width 67 height 27
click at [429, 252] on div "Techniciens" at bounding box center [401, 250] width 67 height 27
click at [401, 217] on input "*****" at bounding box center [406, 212] width 166 height 31
click at [364, 210] on input "*****" at bounding box center [406, 212] width 166 height 31
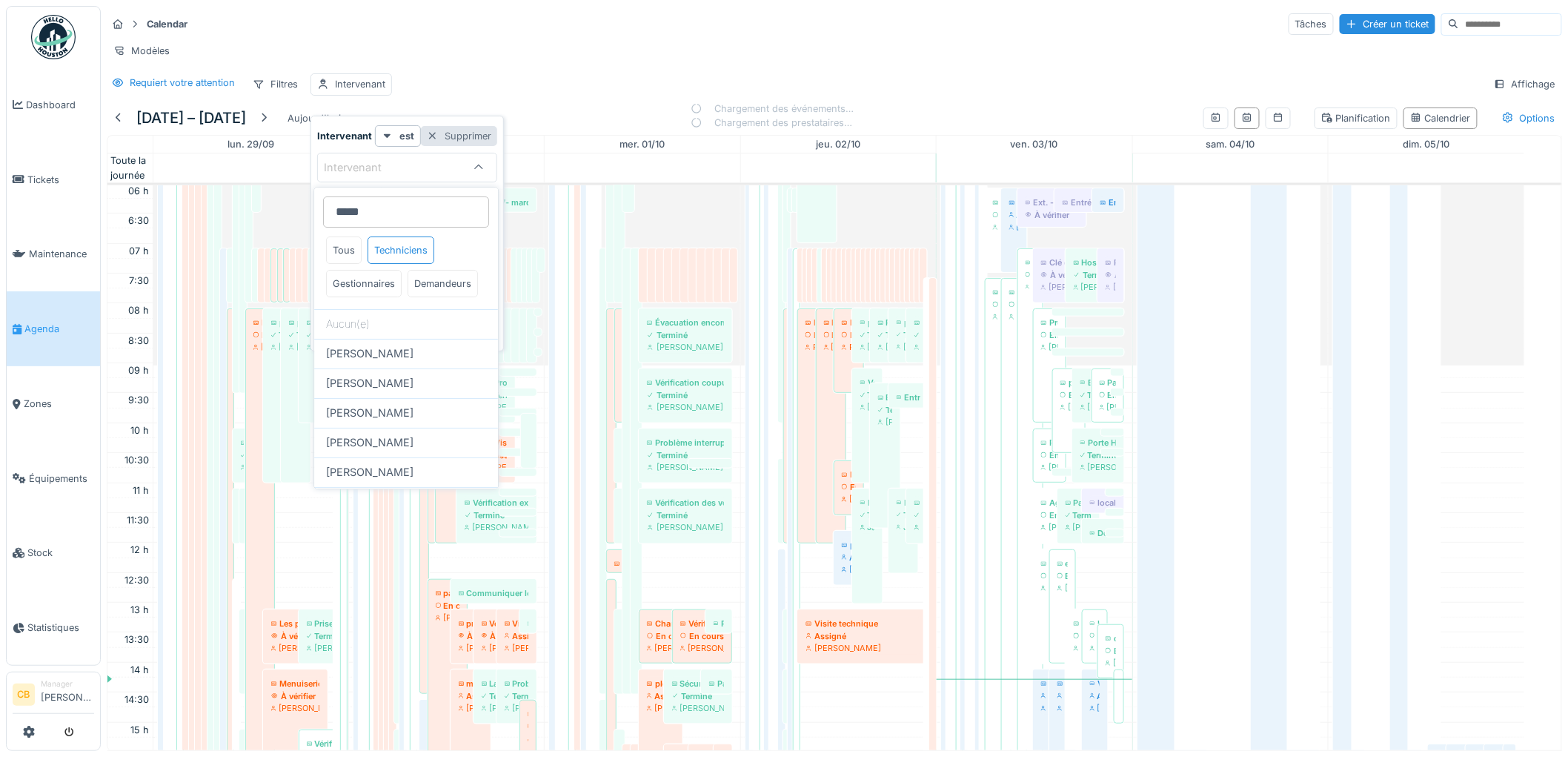
click at [460, 137] on div "Supprimer" at bounding box center [459, 136] width 76 height 20
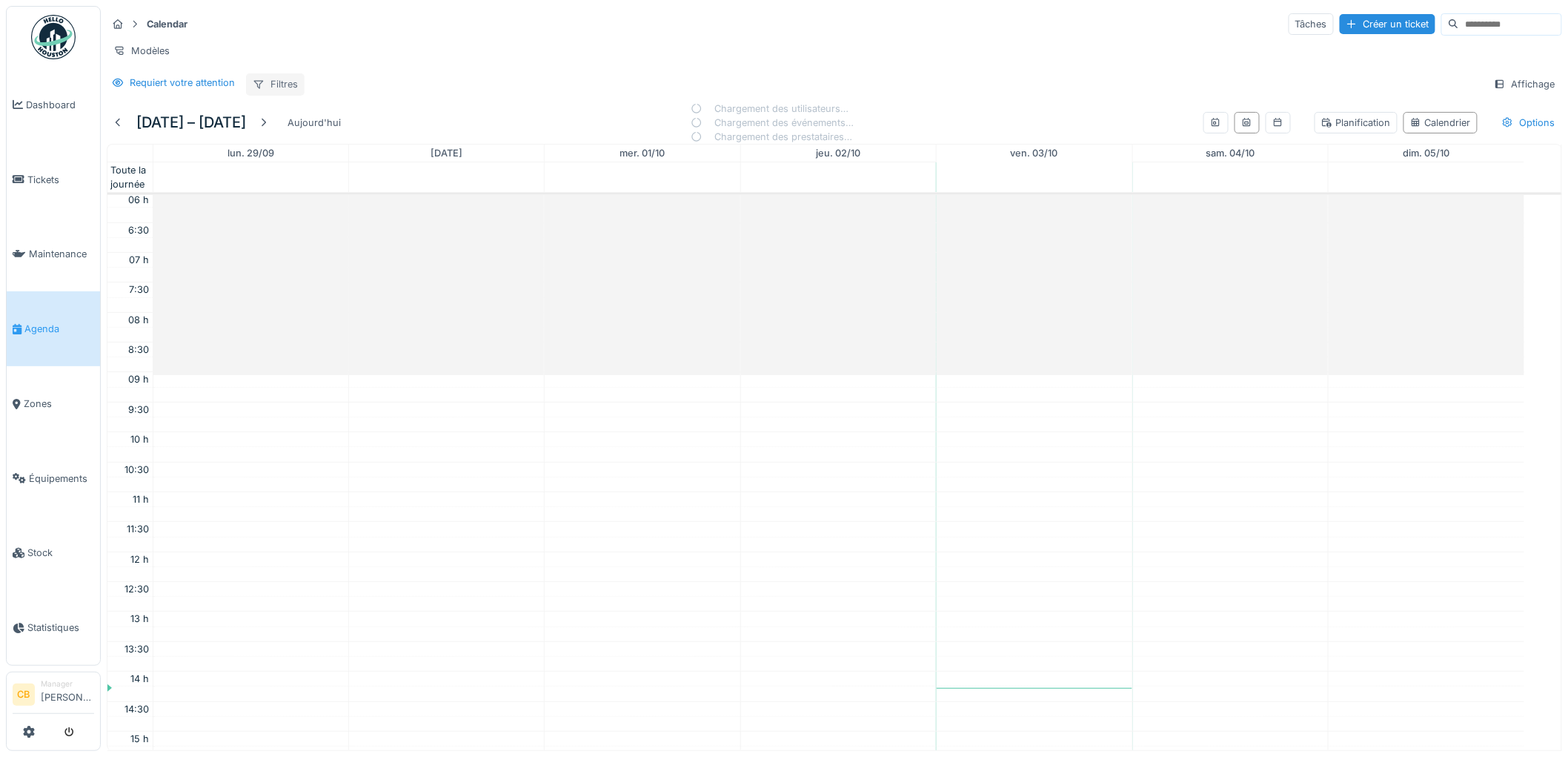
click at [284, 93] on div "Filtres" at bounding box center [274, 84] width 58 height 21
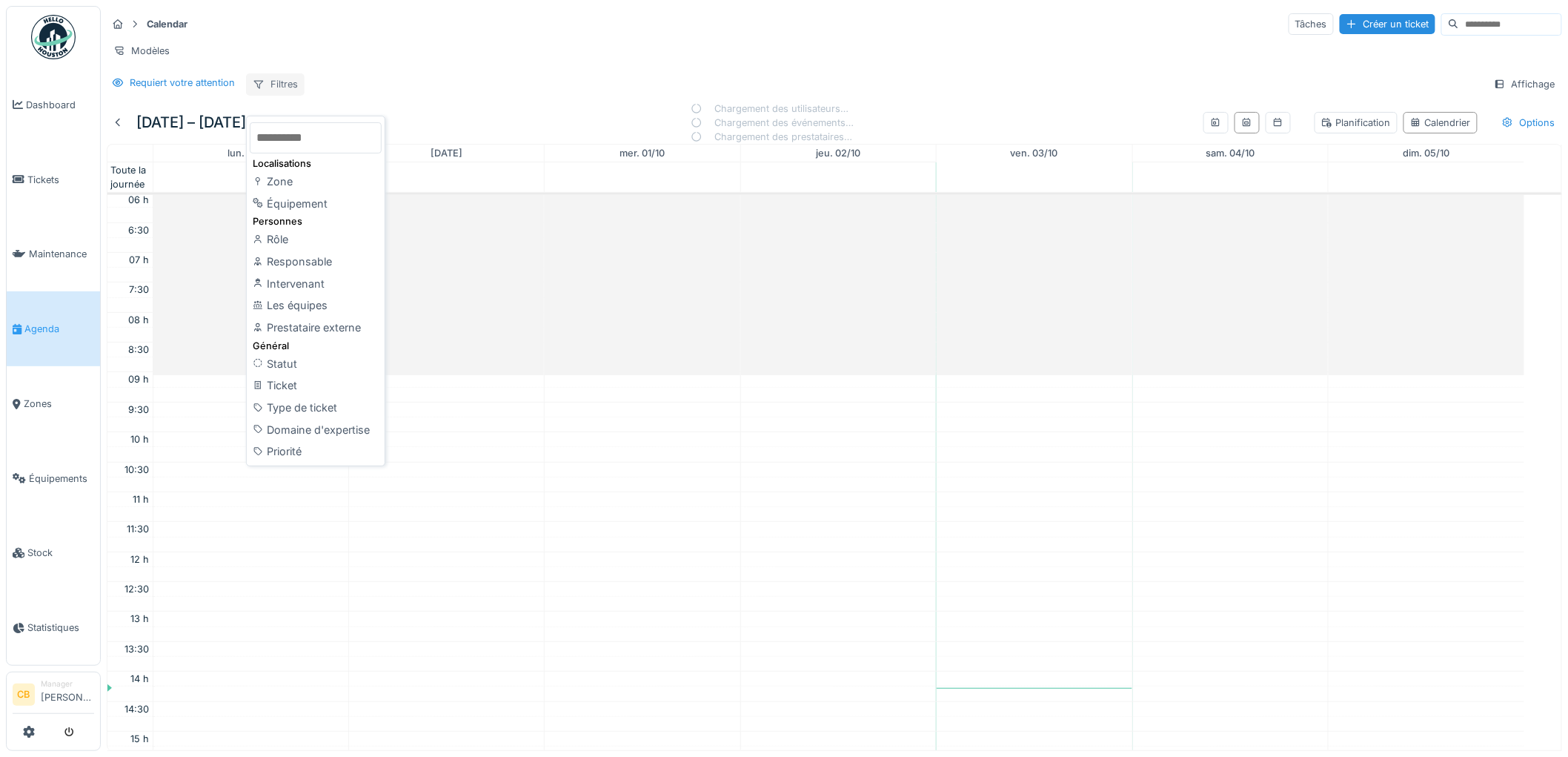
click at [287, 95] on div "Filtres" at bounding box center [274, 84] width 58 height 21
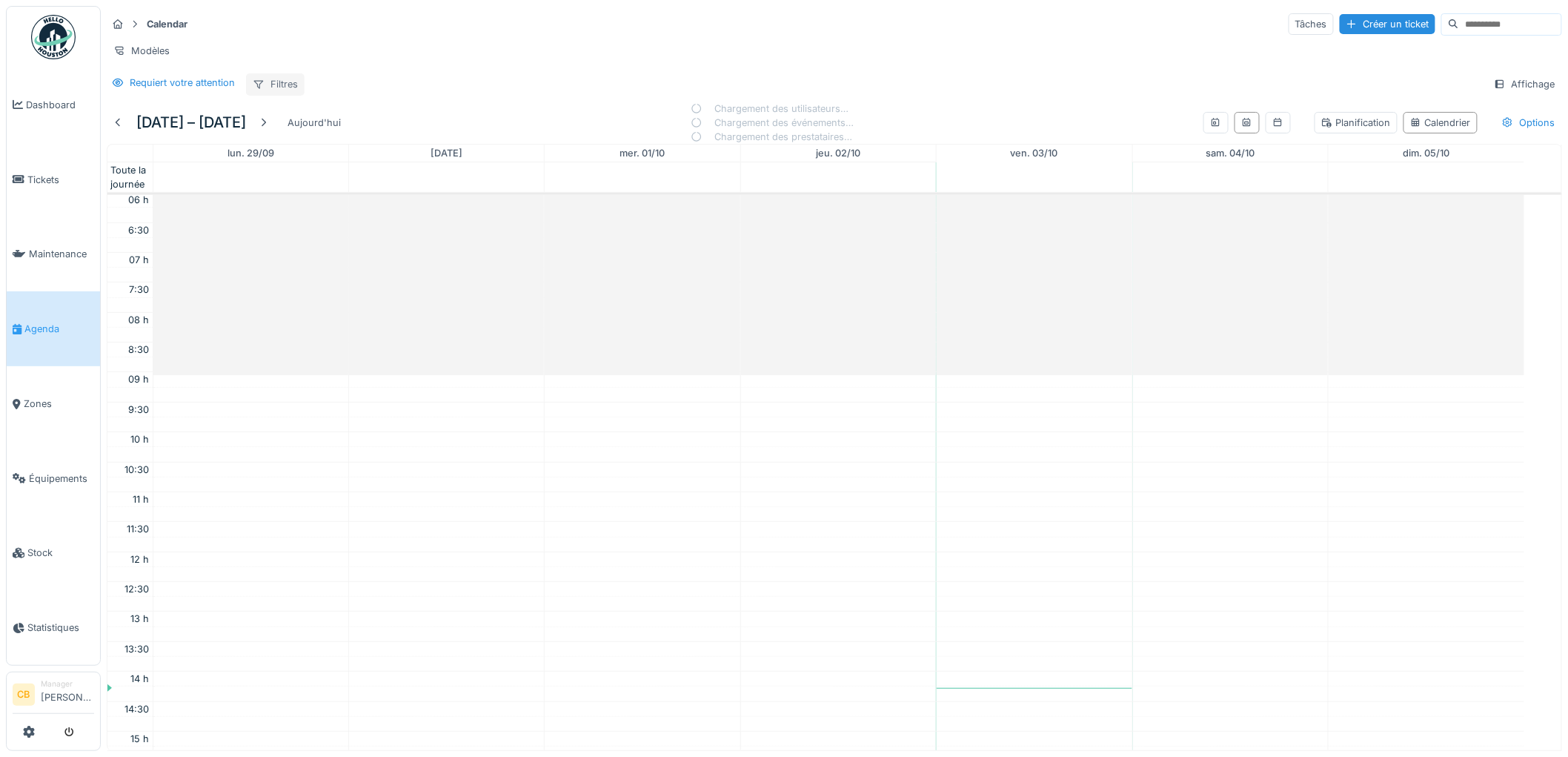
click at [287, 95] on div "Filtres" at bounding box center [274, 84] width 58 height 21
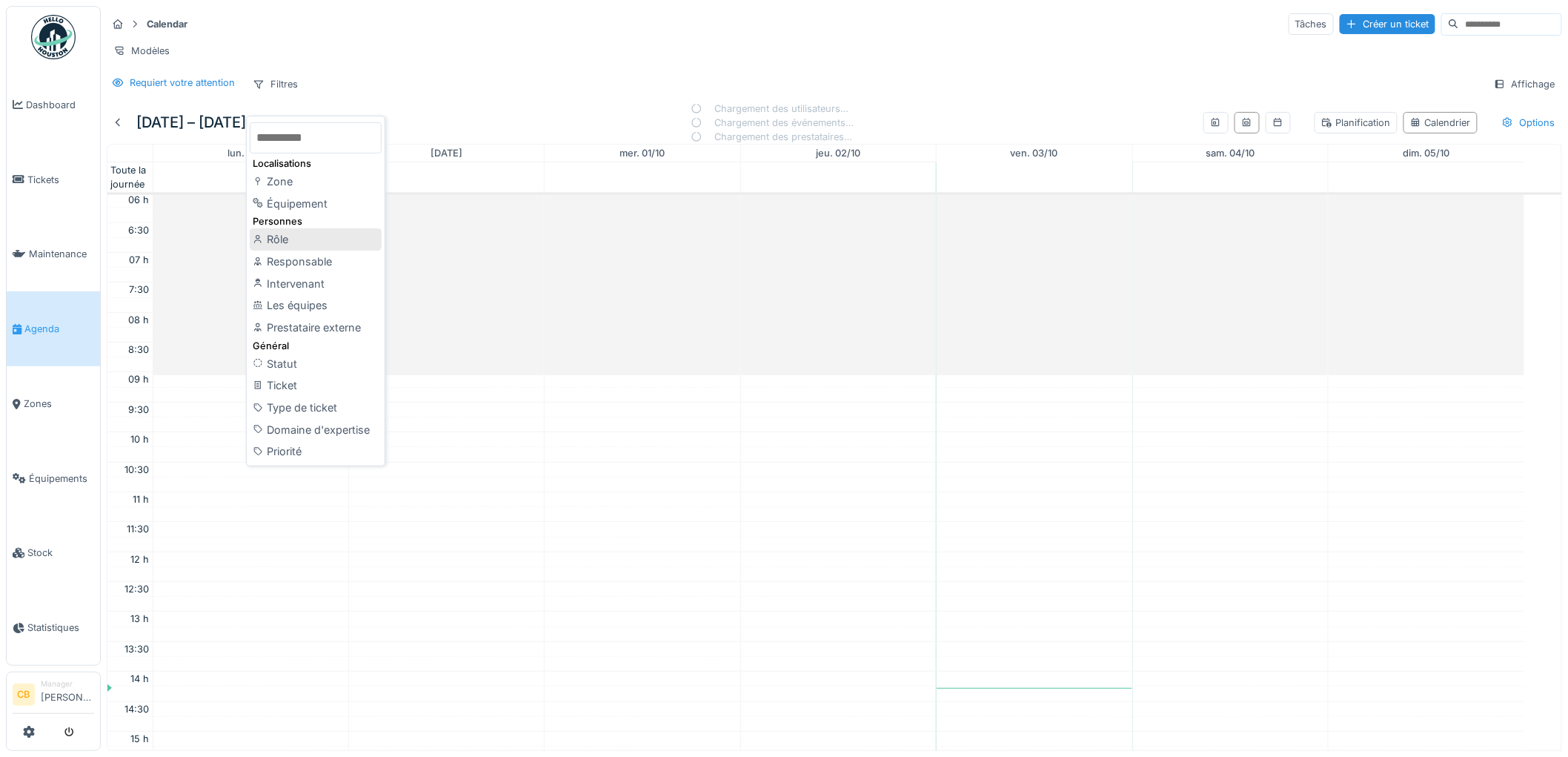
click at [280, 240] on div "Rôle" at bounding box center [315, 239] width 132 height 22
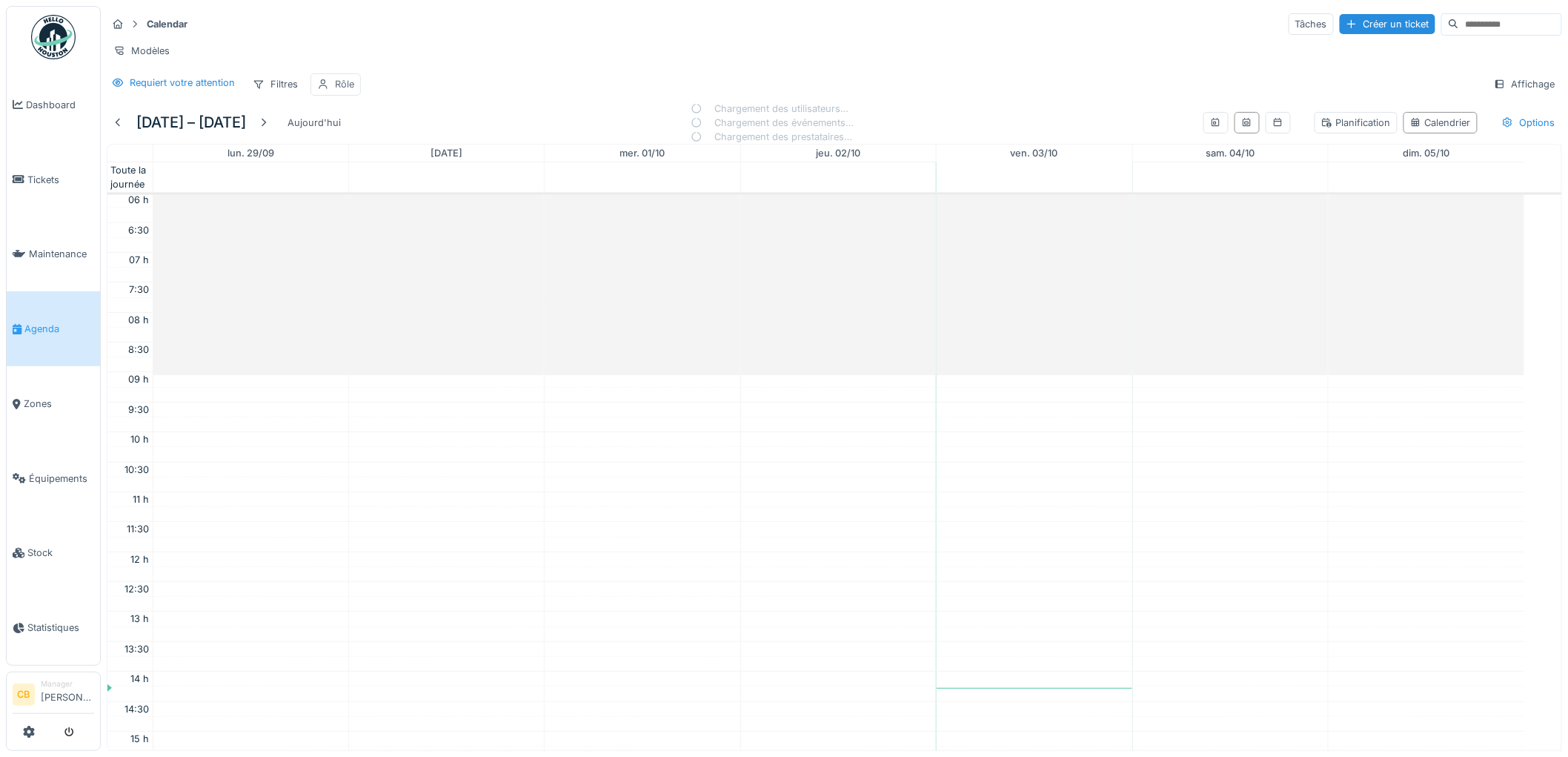
click at [346, 92] on div "Rôle" at bounding box center [344, 84] width 19 height 14
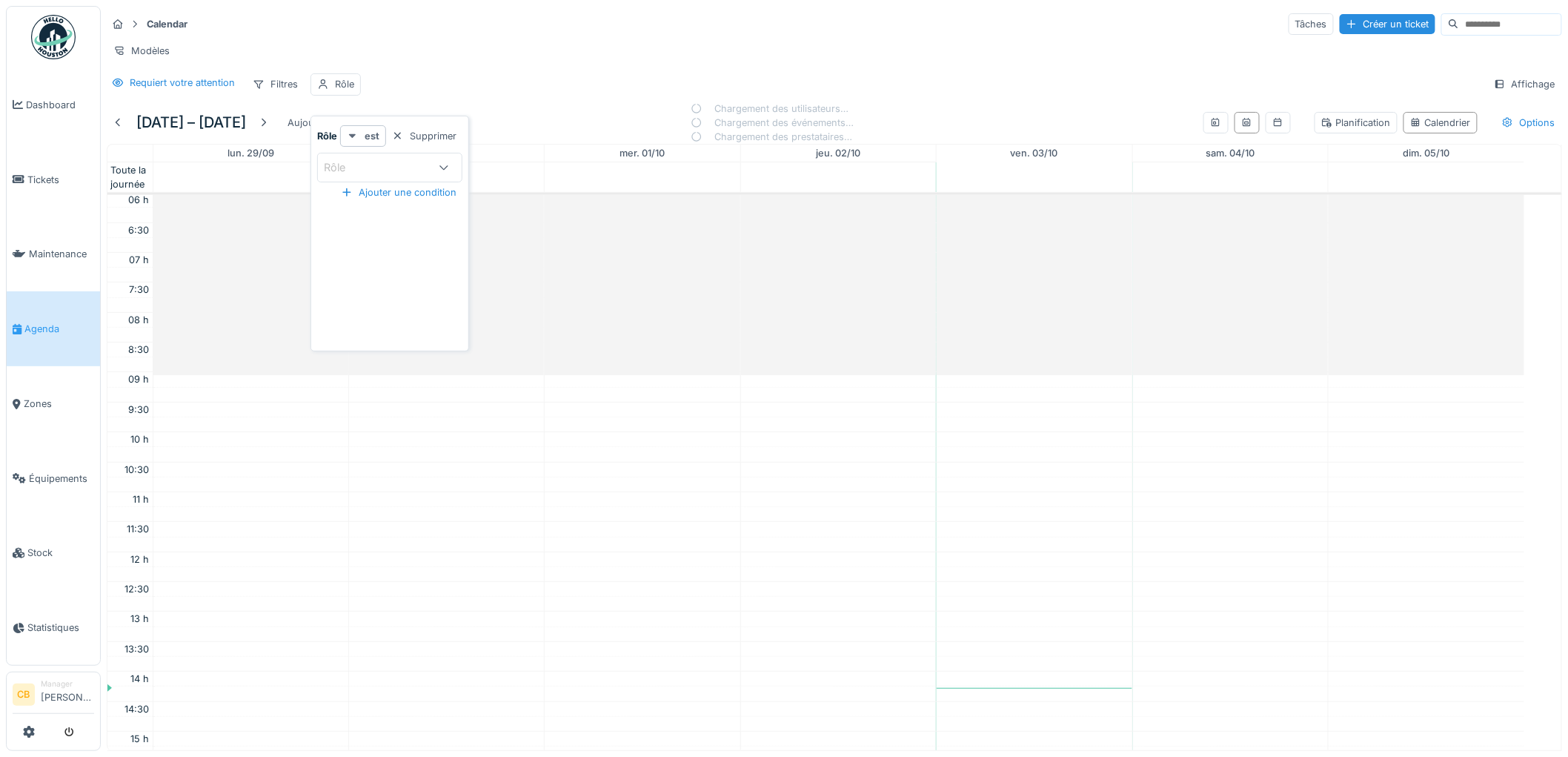
click at [354, 134] on icon at bounding box center [353, 136] width 8 height 5
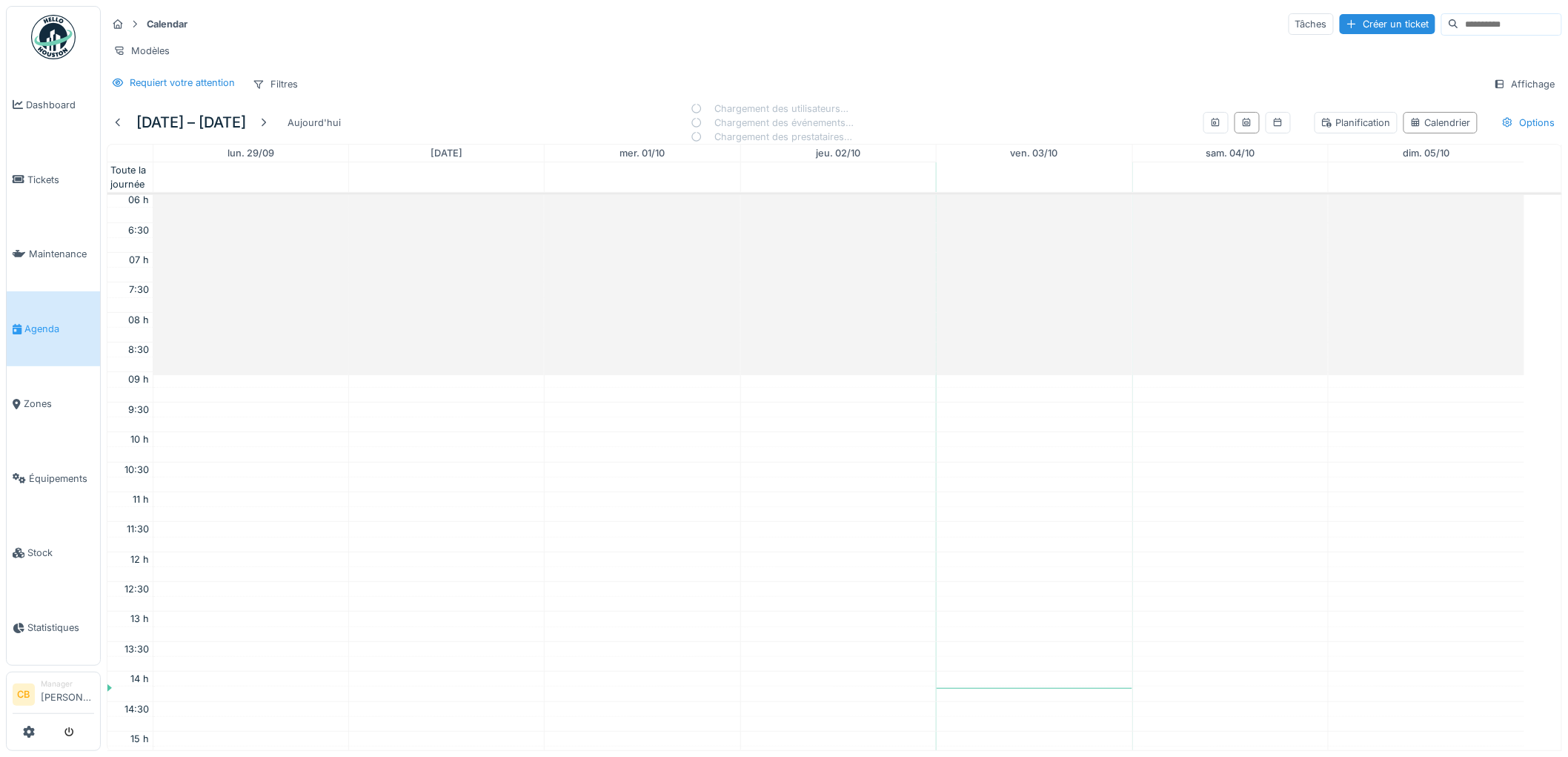
click at [347, 132] on div "Aujourd'hui" at bounding box center [314, 123] width 65 height 20
click at [336, 92] on div "Rôle" at bounding box center [344, 84] width 19 height 14
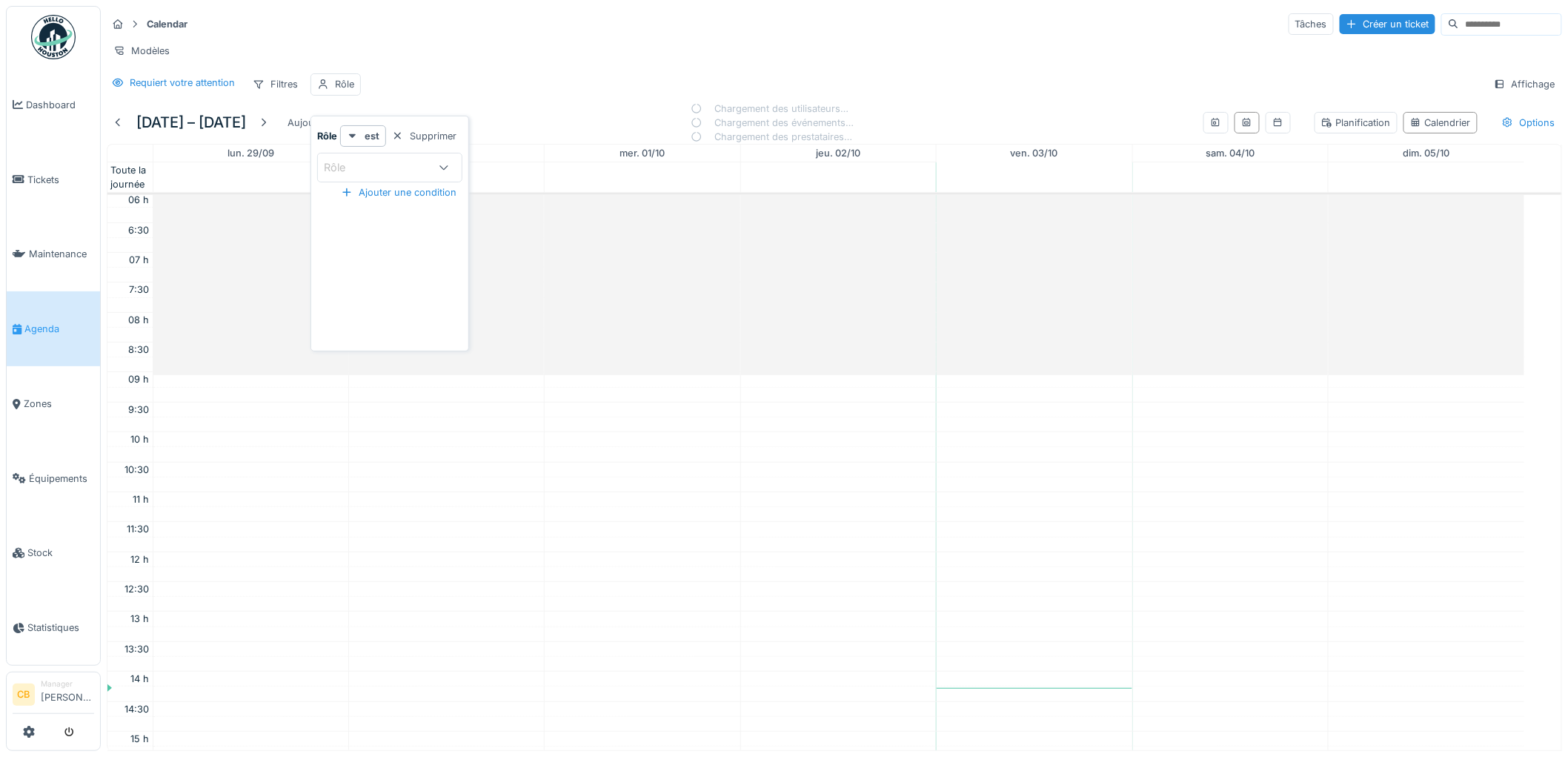
click at [351, 164] on div "Rôle" at bounding box center [345, 168] width 42 height 17
click at [357, 234] on span "Technicien" at bounding box center [337, 232] width 54 height 17
type input "**********"
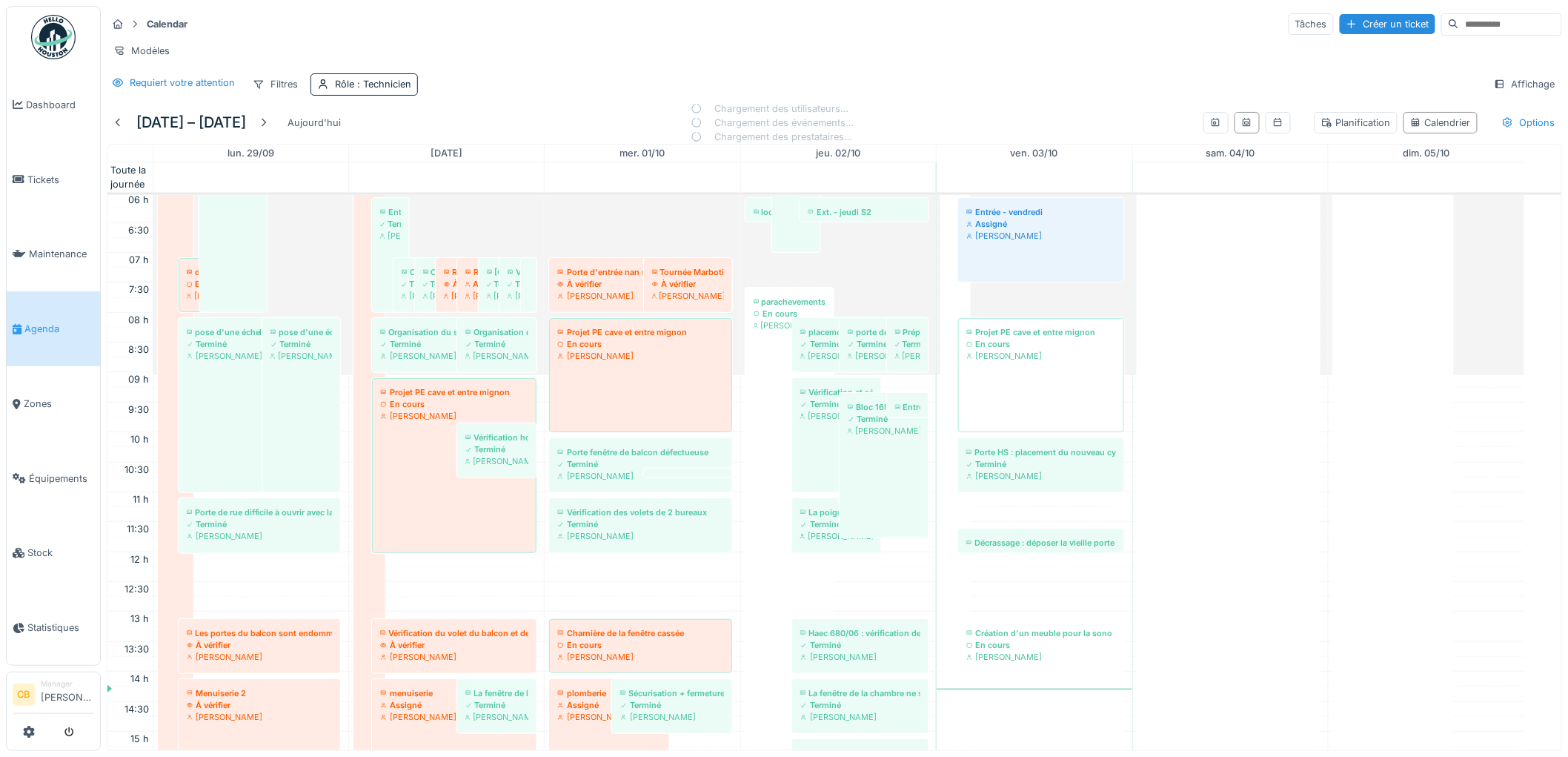
click at [507, 95] on div "Requiert votre attention Filtres Rôle : Technicien Affichage" at bounding box center [834, 84] width 1455 height 21
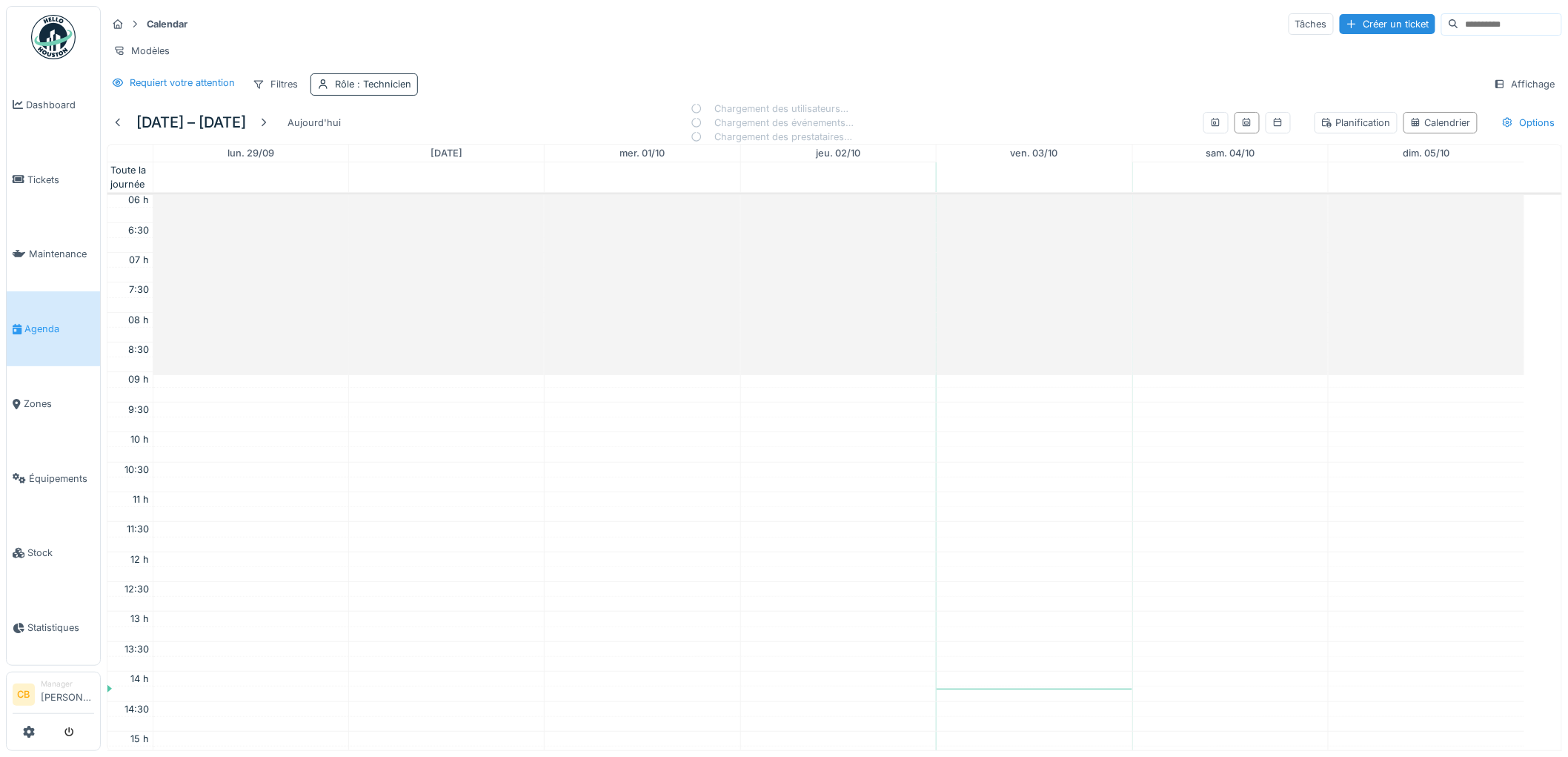
click at [356, 95] on div "Rôle : Technicien" at bounding box center [364, 84] width 107 height 21
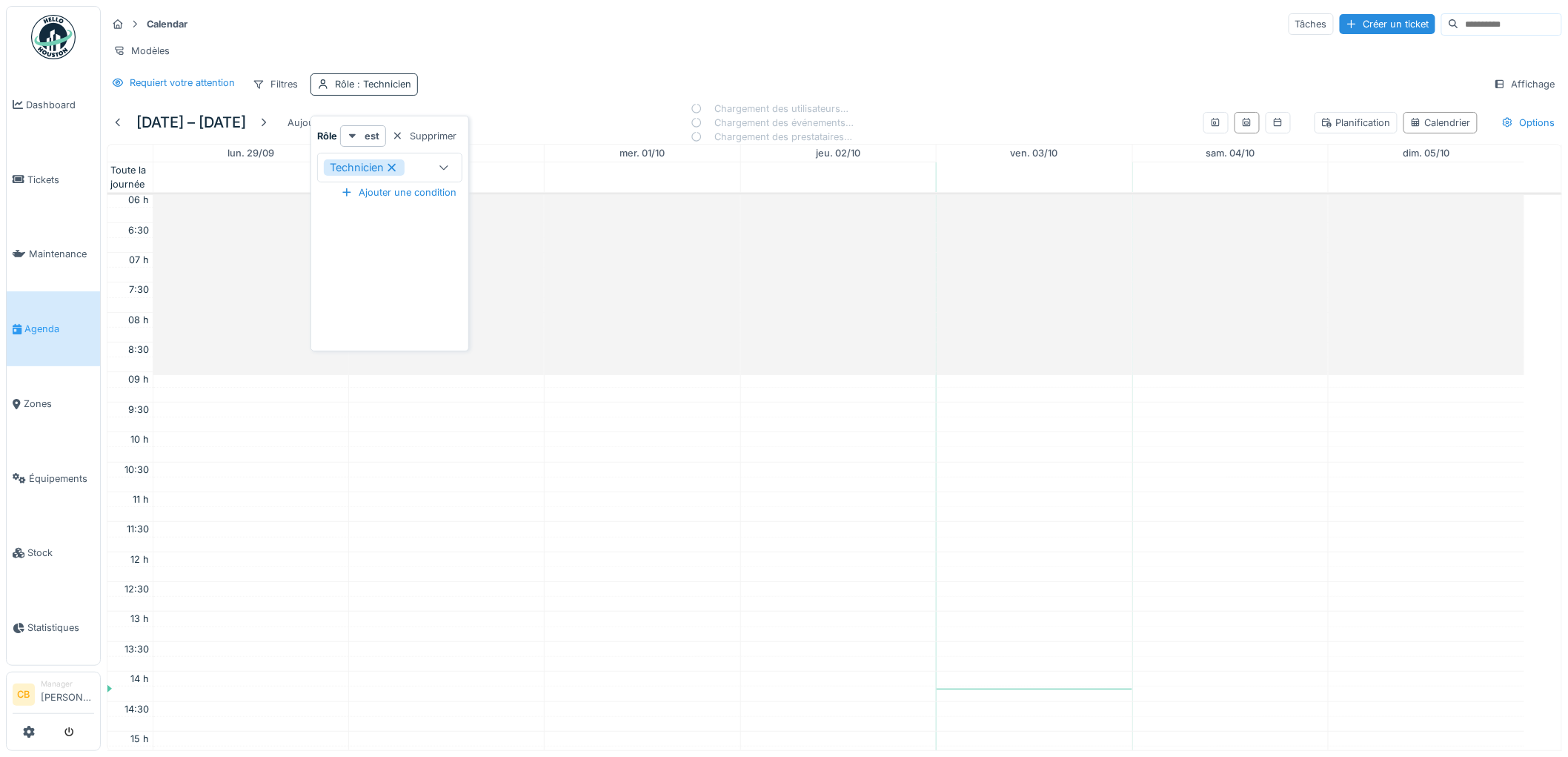
click at [356, 95] on div "Rôle : Technicien" at bounding box center [364, 84] width 107 height 21
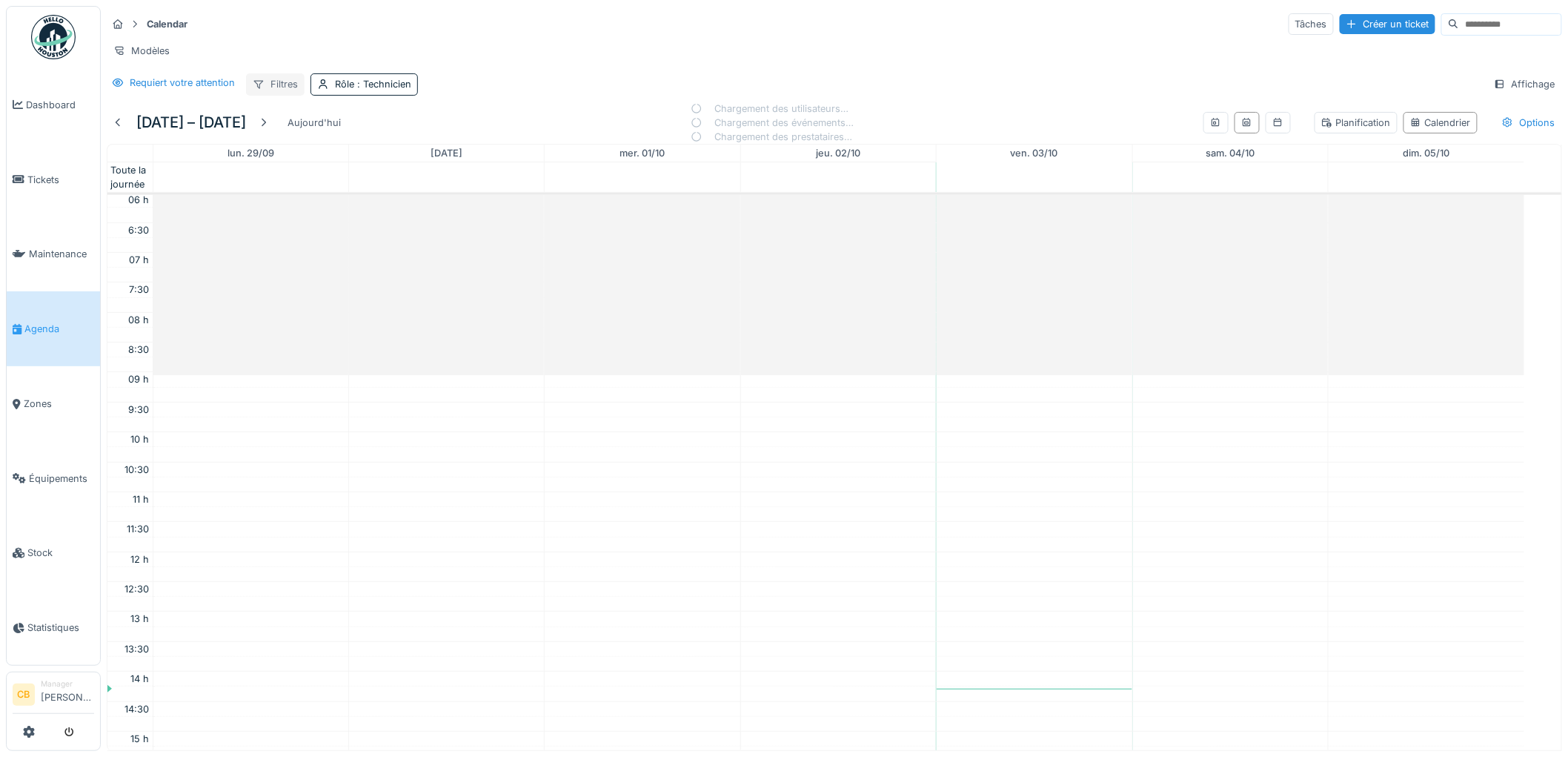
click at [289, 95] on div "Filtres" at bounding box center [274, 84] width 58 height 21
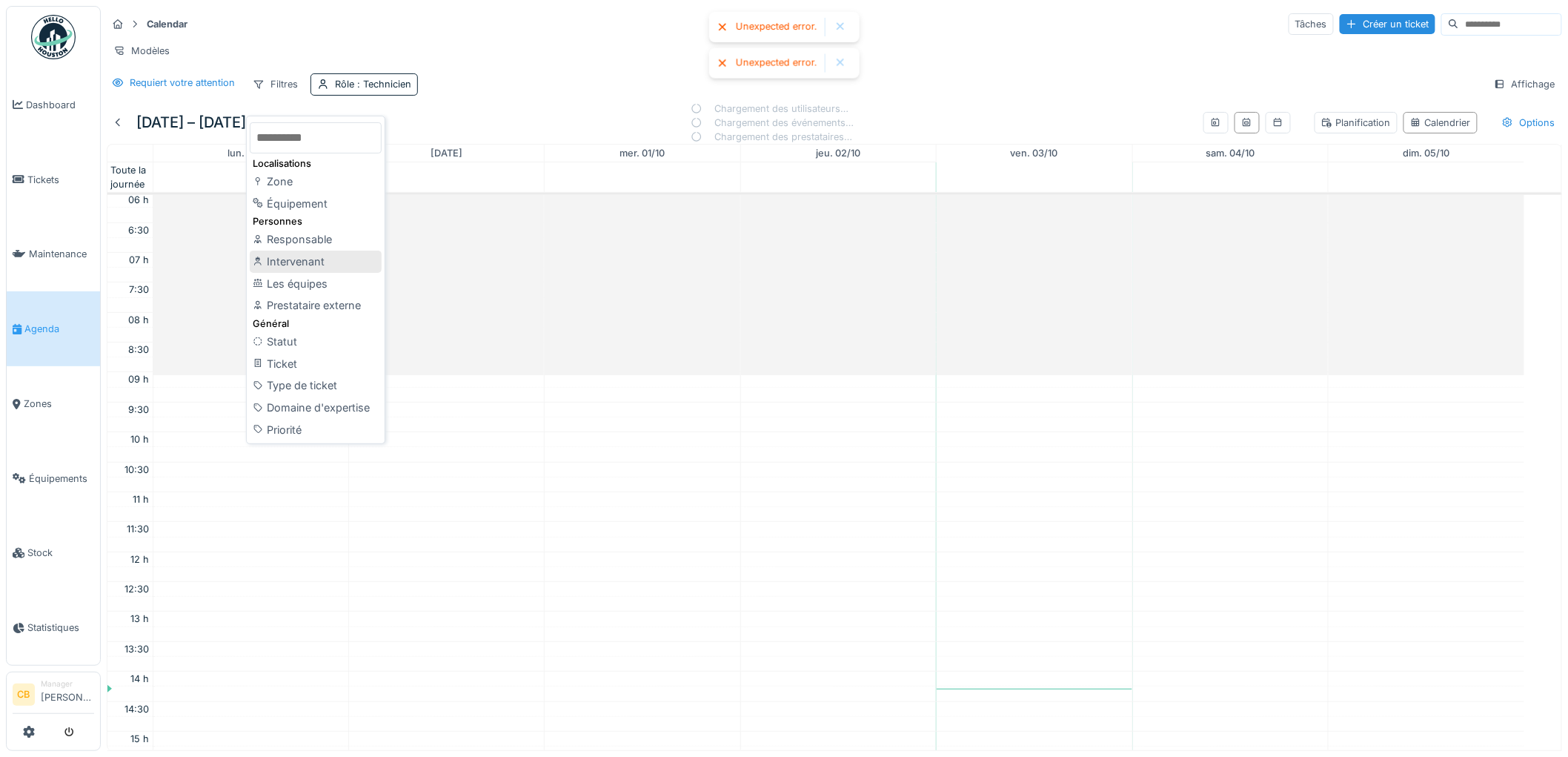
click at [293, 262] on div "Intervenant" at bounding box center [315, 261] width 132 height 22
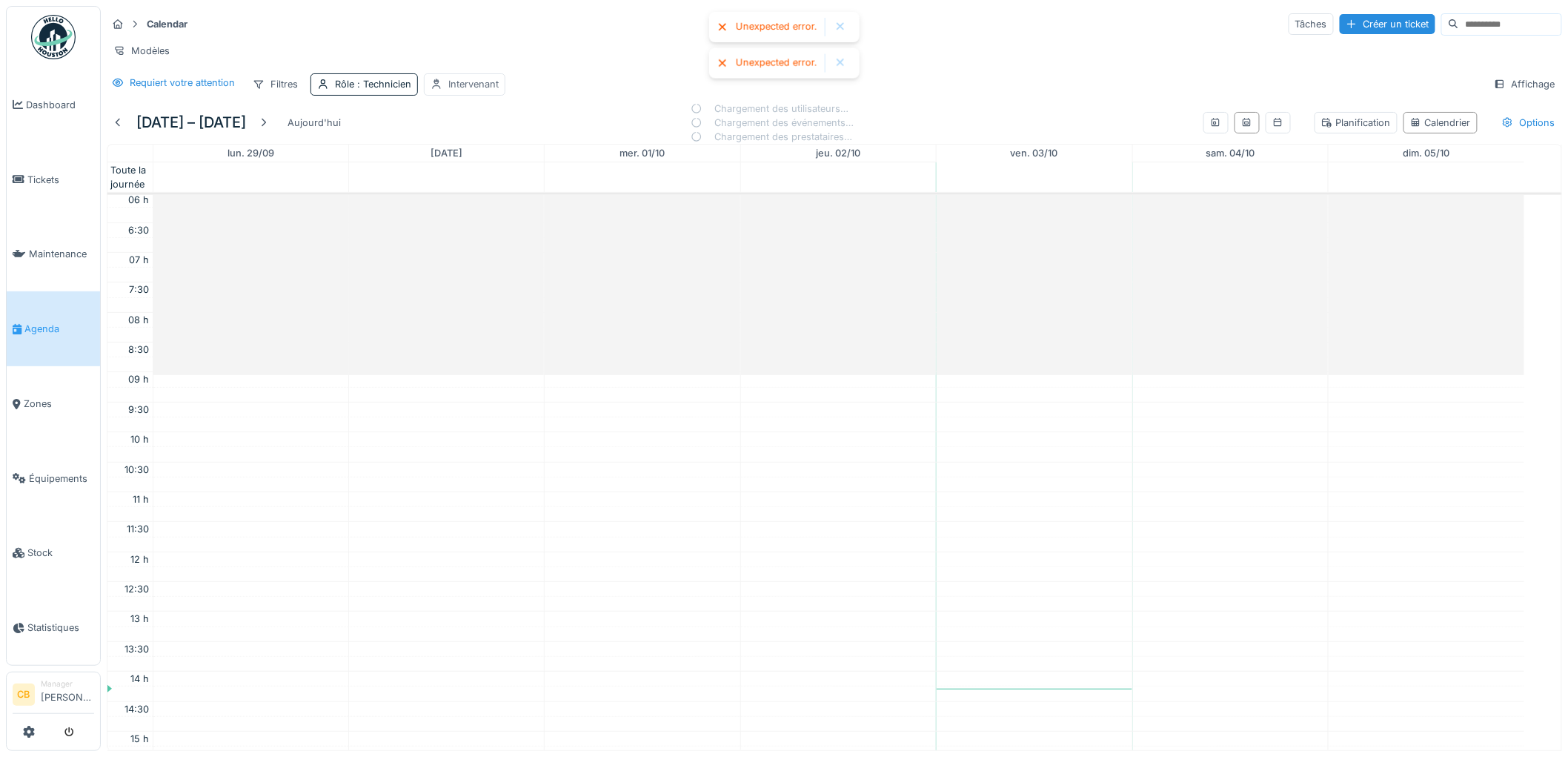
click at [463, 92] on div "Intervenant" at bounding box center [473, 84] width 51 height 14
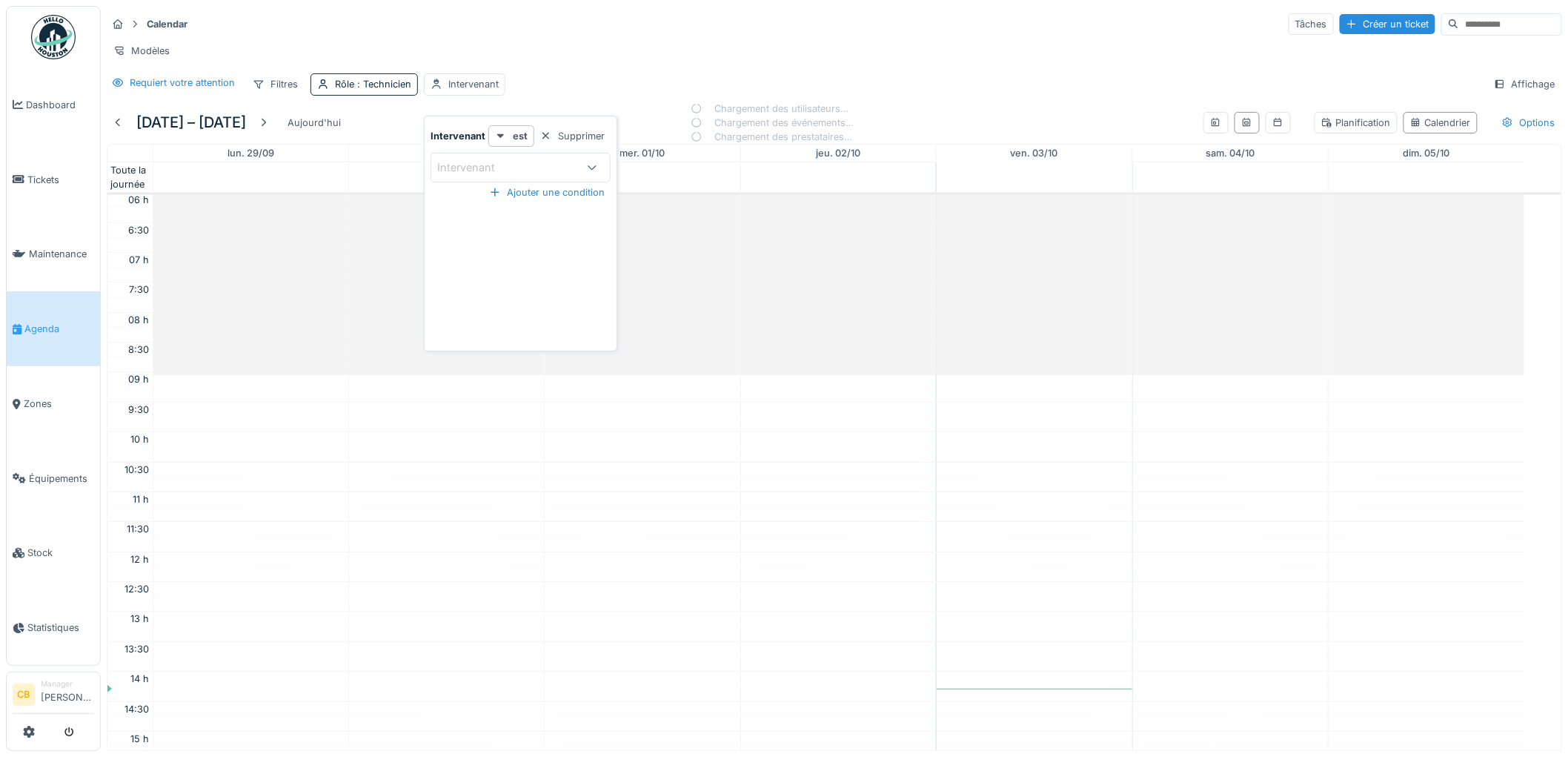
click at [458, 161] on div "Intervenant" at bounding box center [476, 168] width 79 height 17
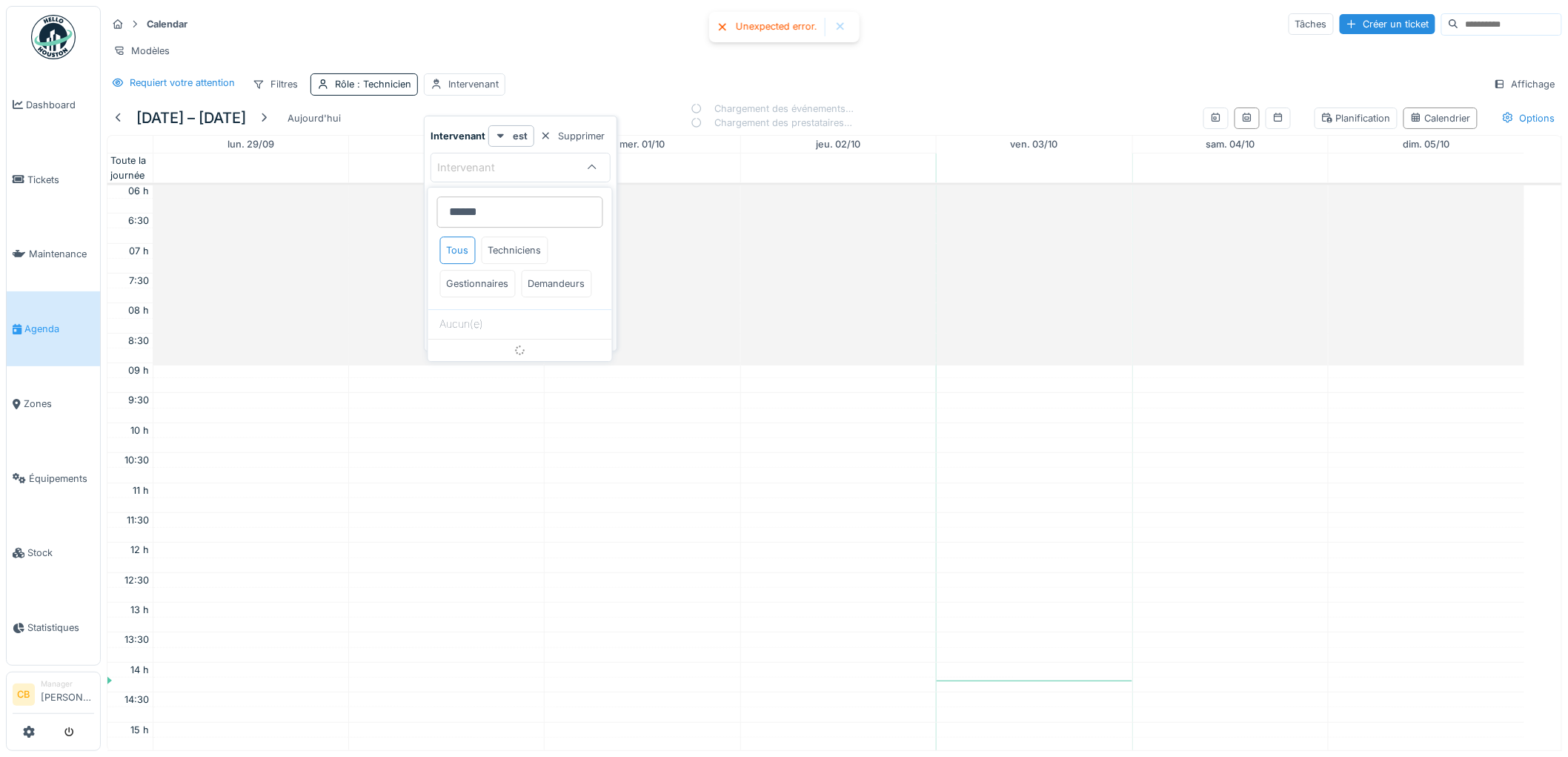
click at [500, 209] on input "******" at bounding box center [520, 212] width 166 height 31
type input "******"
click at [516, 244] on div "Techniciens" at bounding box center [515, 250] width 67 height 27
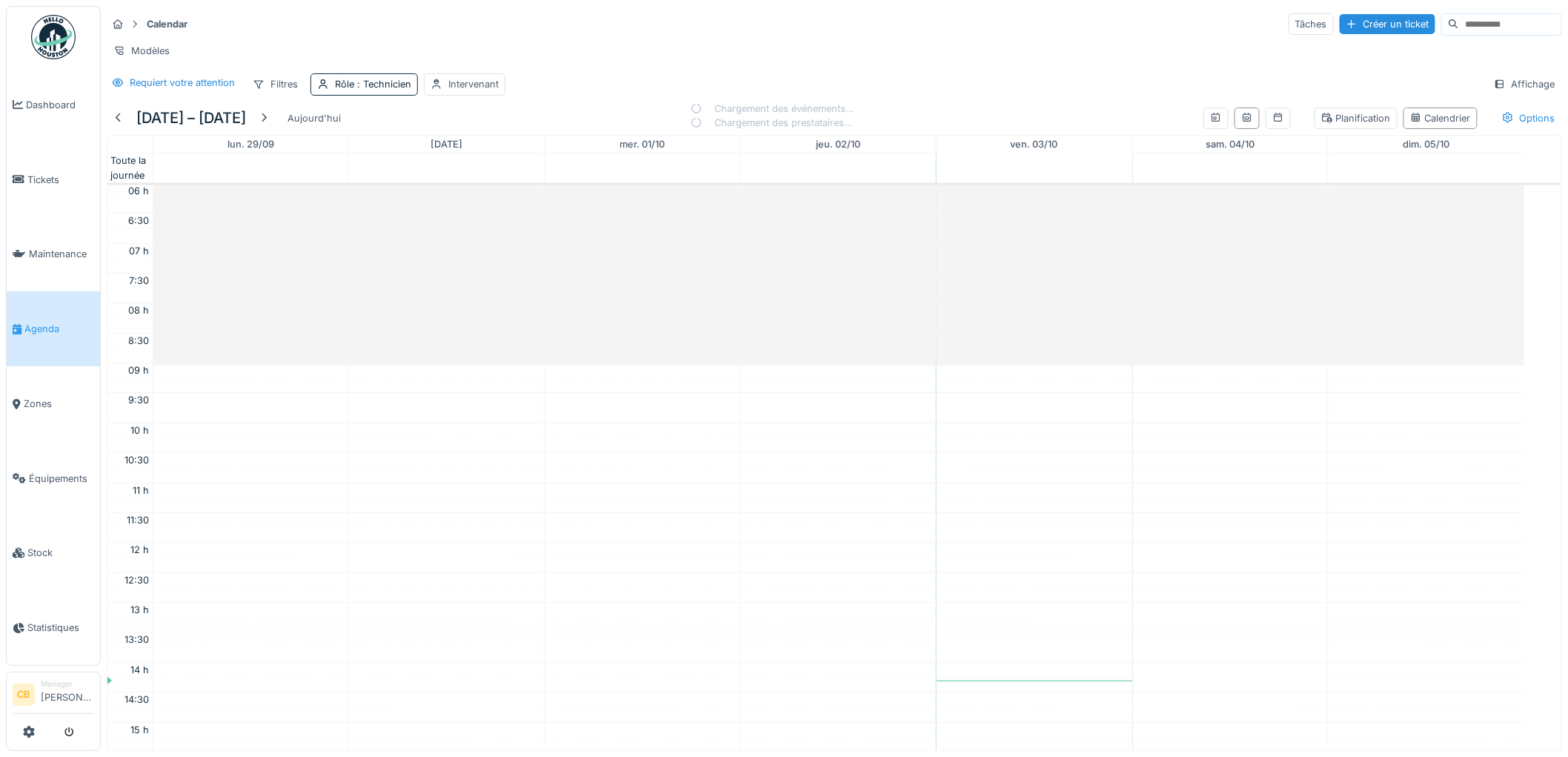
click at [25, 321] on span "Agenda" at bounding box center [59, 328] width 70 height 14
